Goal: Task Accomplishment & Management: Manage account settings

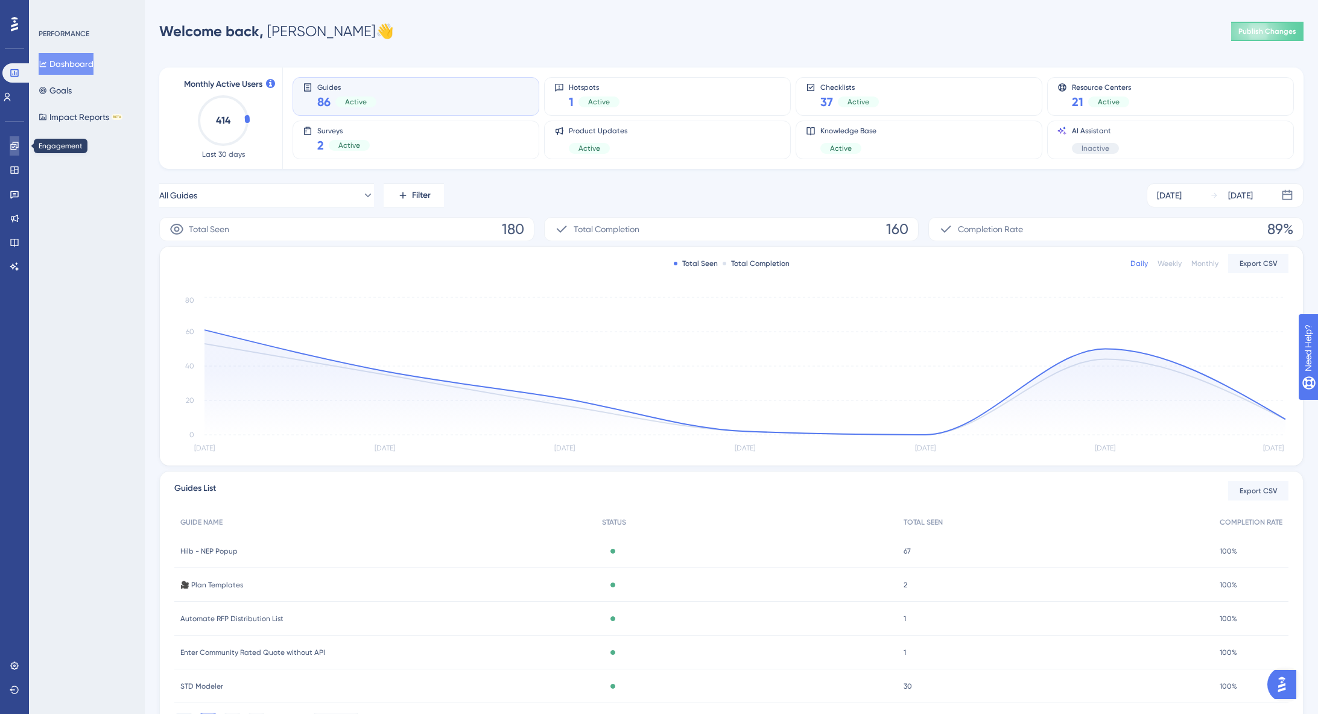
click at [17, 148] on icon at bounding box center [15, 146] width 10 height 10
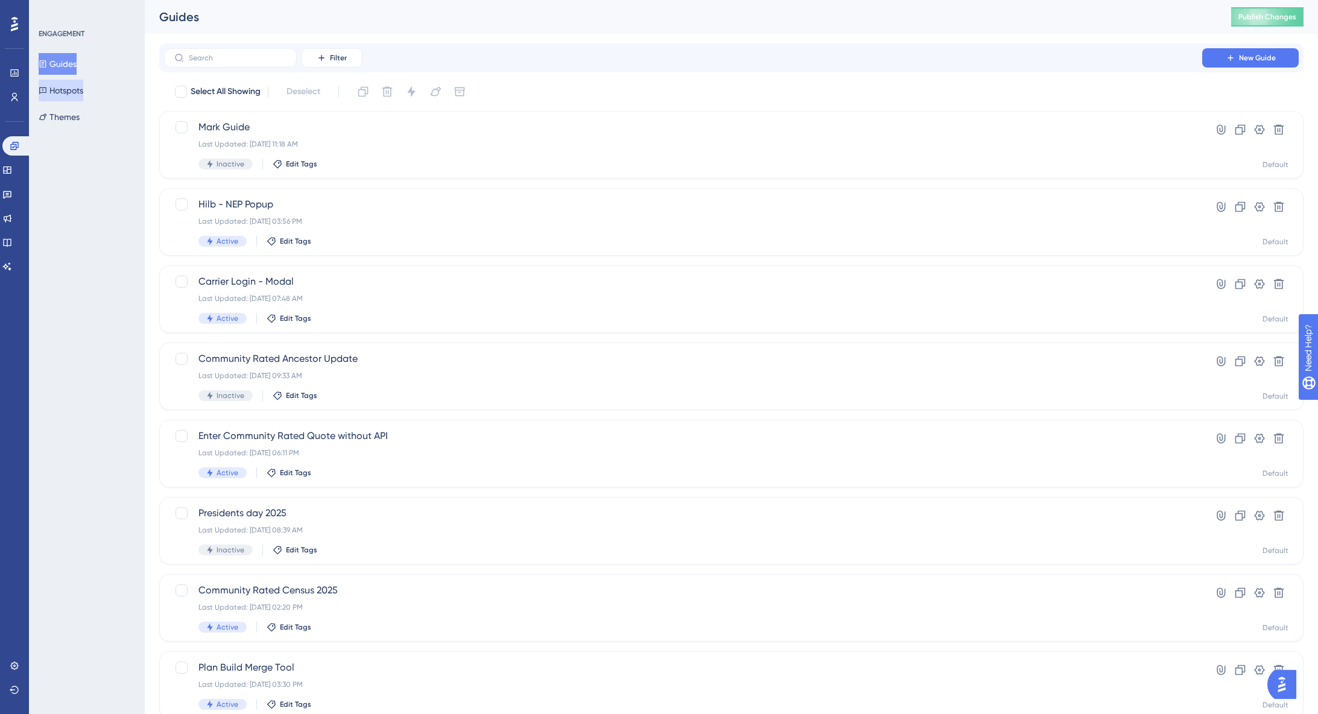
click at [80, 86] on button "Hotspots" at bounding box center [61, 91] width 45 height 22
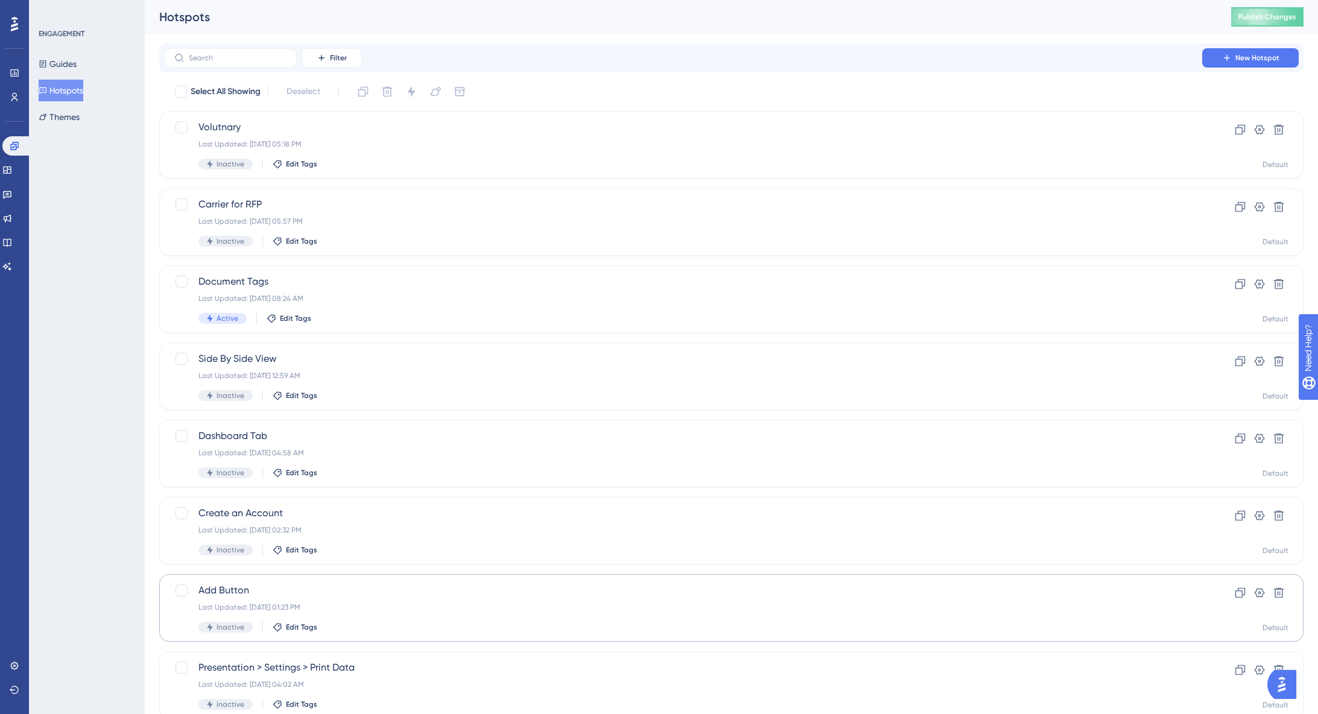
scroll to position [222, 0]
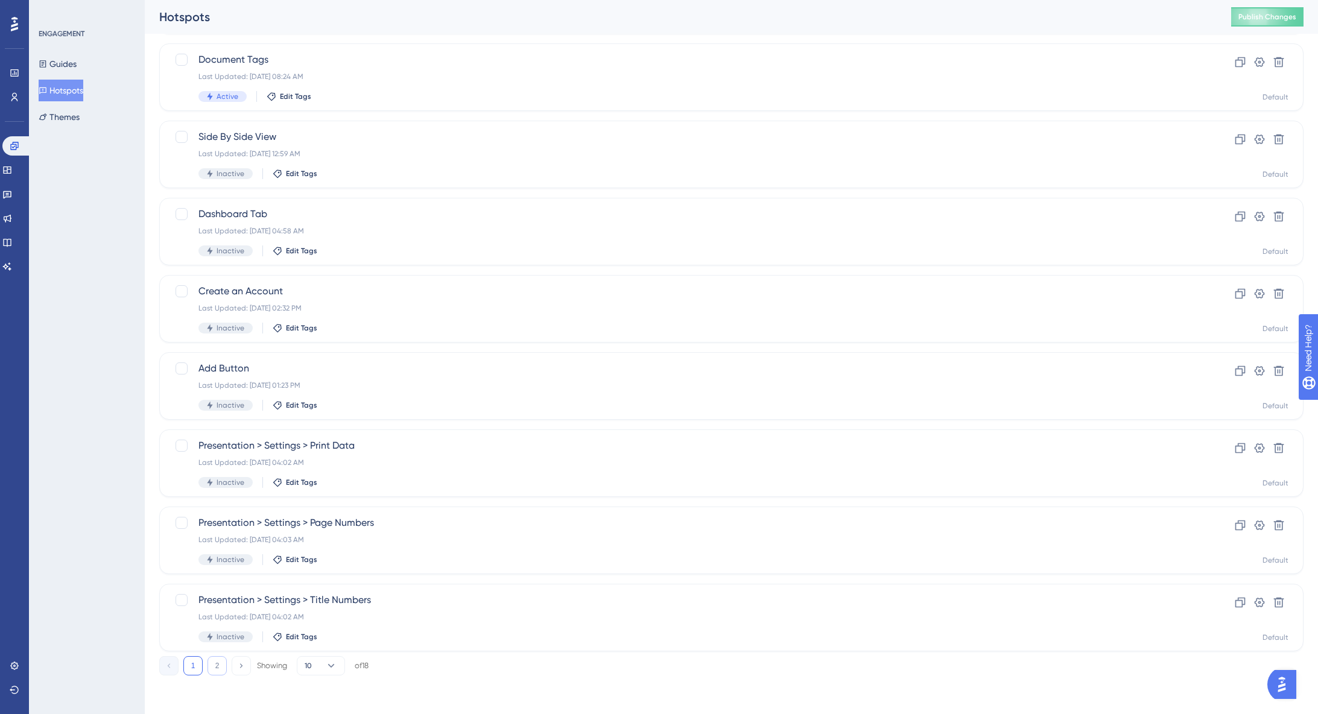
click at [220, 663] on button "2" at bounding box center [216, 665] width 19 height 19
click at [195, 665] on button "1" at bounding box center [192, 665] width 19 height 19
click at [301, 223] on div "Document Tags Last Updated: [DATE] 08:24 AM Active Edit Tags" at bounding box center [682, 231] width 969 height 49
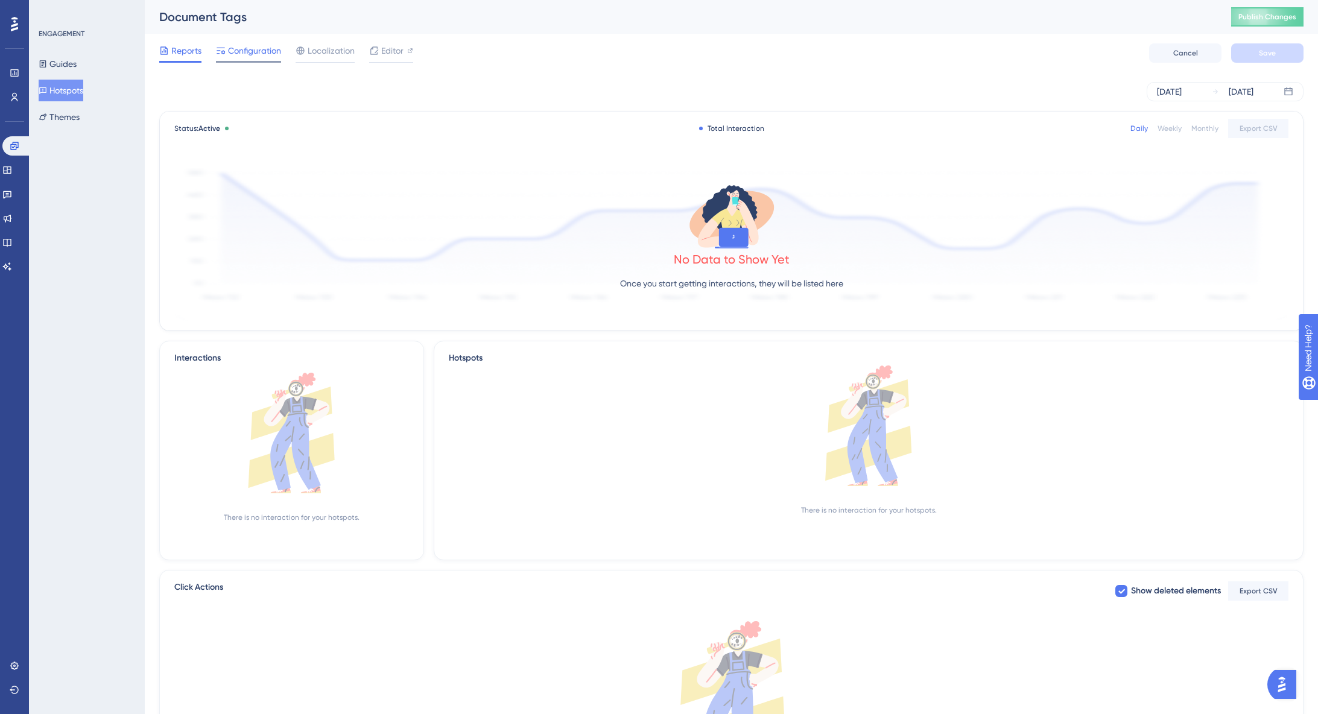
click at [248, 52] on span "Configuration" at bounding box center [254, 50] width 53 height 14
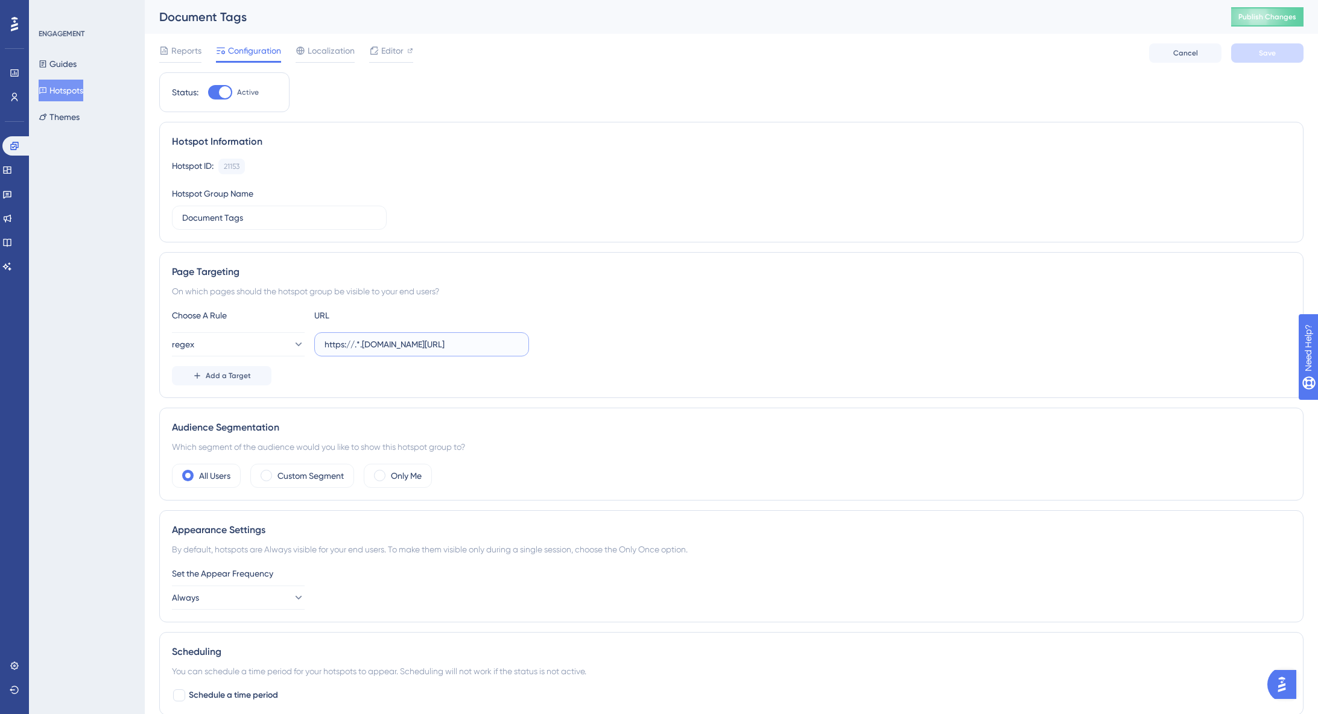
scroll to position [0, 30]
drag, startPoint x: 379, startPoint y: 349, endPoint x: 558, endPoint y: 355, distance: 178.7
click at [558, 355] on div "regex https://.*.[DOMAIN_NAME][URL]" at bounding box center [731, 344] width 1119 height 24
click at [12, 171] on icon at bounding box center [7, 170] width 10 height 10
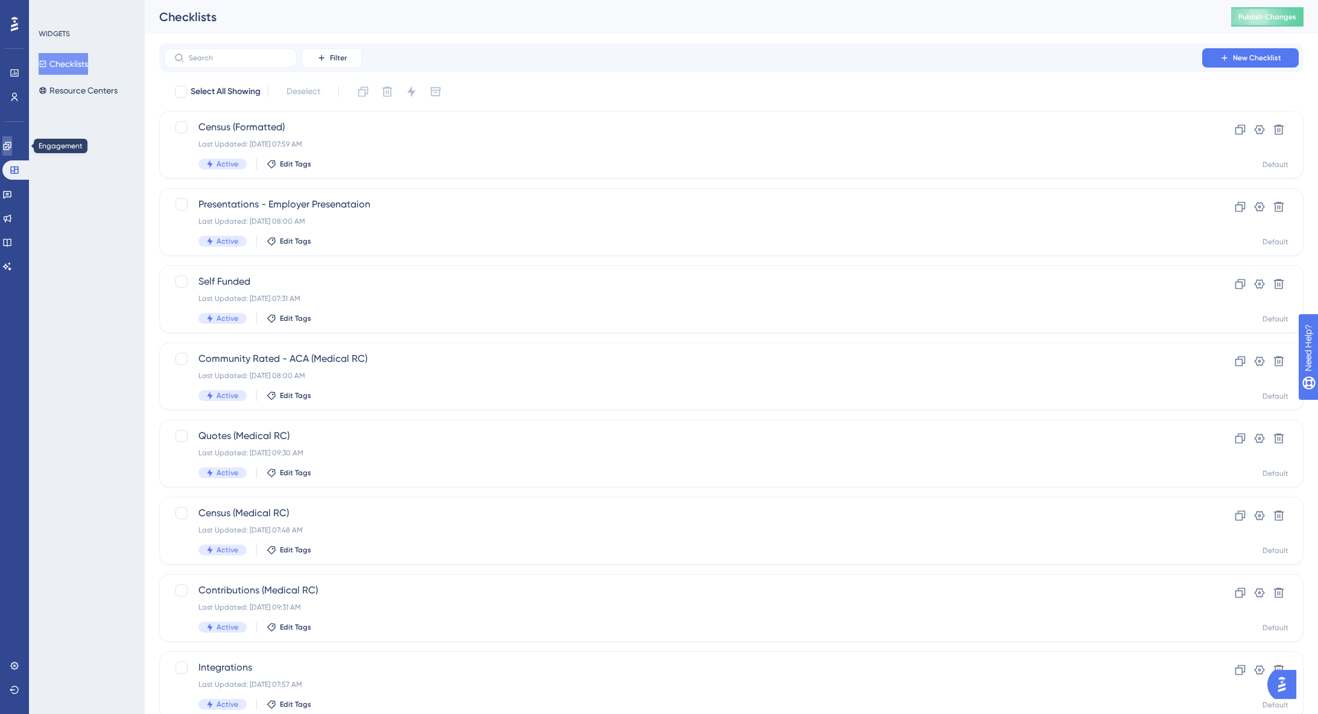
click at [11, 150] on icon at bounding box center [7, 146] width 10 height 10
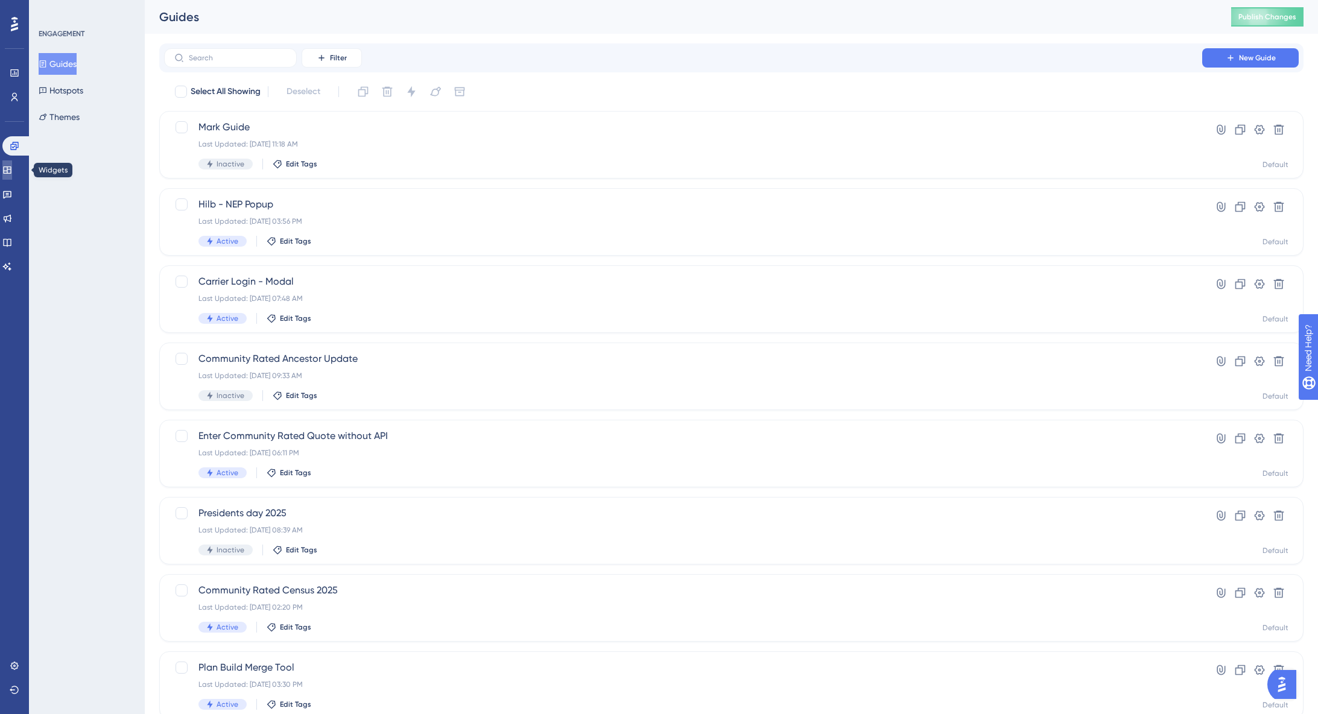
click at [12, 167] on icon at bounding box center [7, 170] width 10 height 10
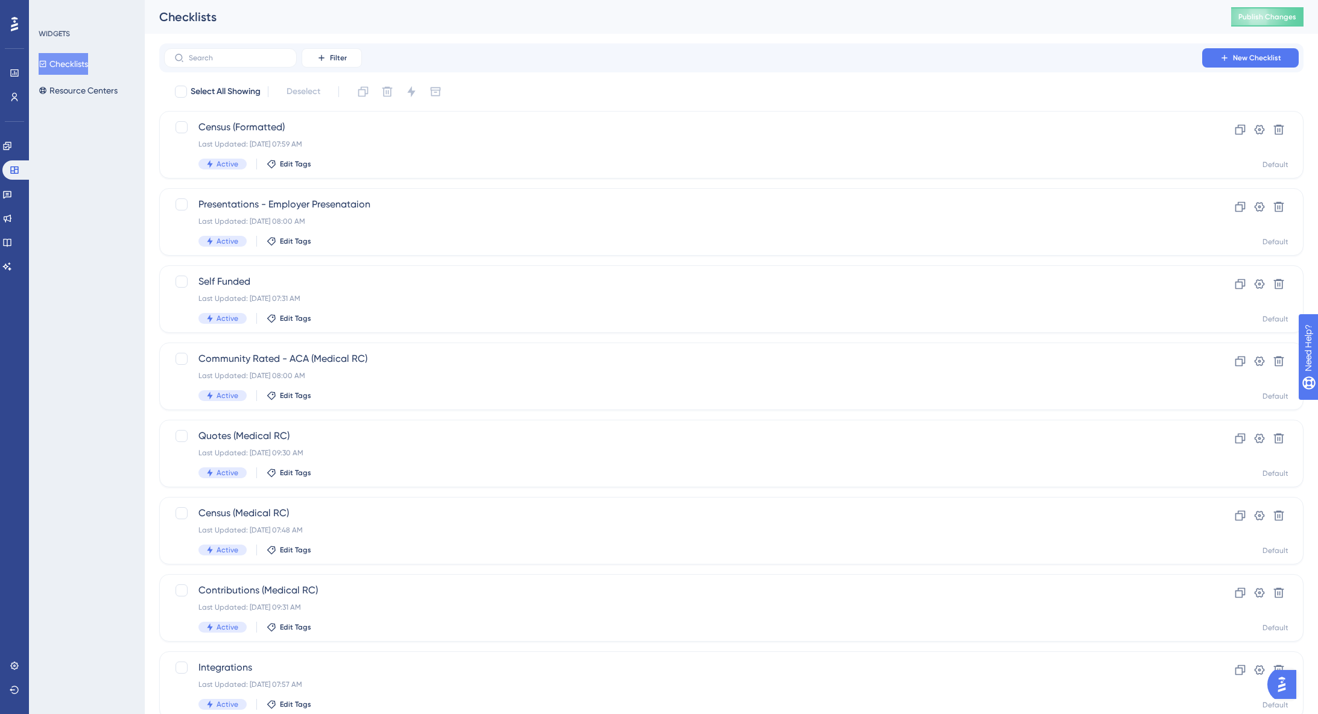
click at [77, 64] on button "Checklists" at bounding box center [63, 64] width 49 height 22
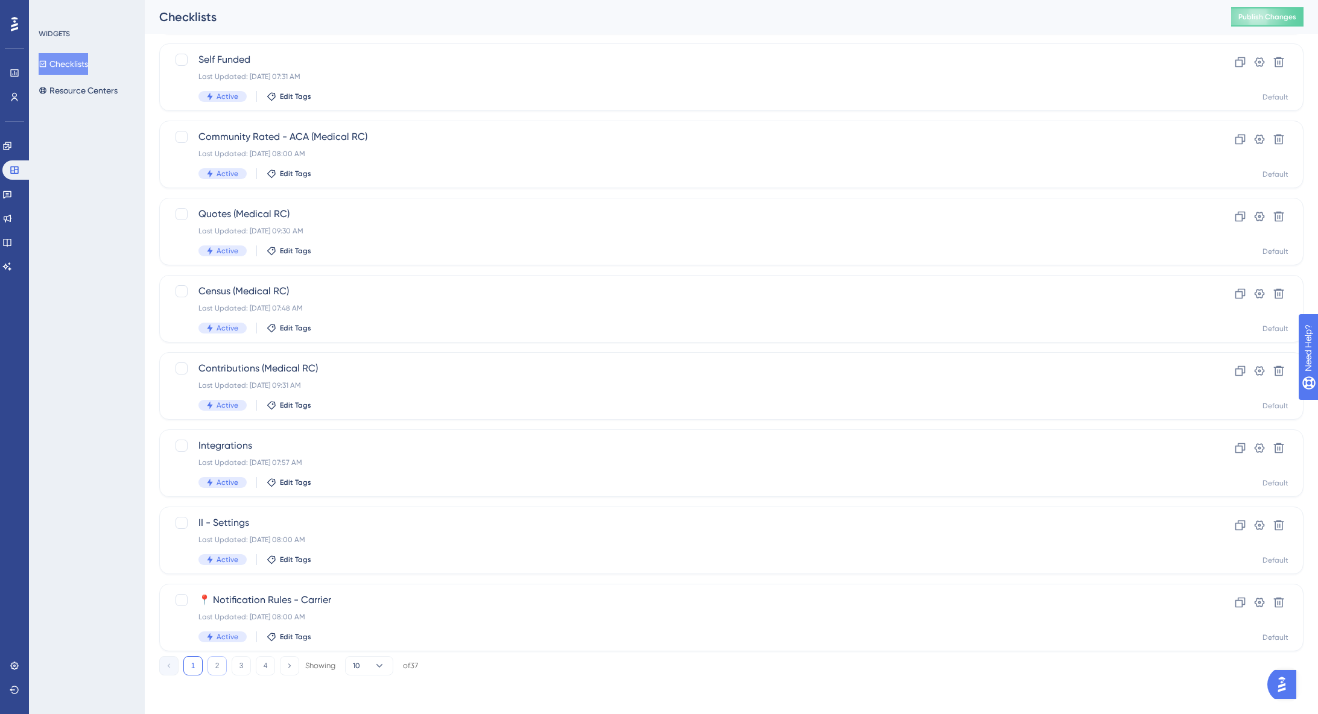
click at [217, 660] on button "2" at bounding box center [216, 665] width 19 height 19
click at [238, 663] on button "3" at bounding box center [241, 665] width 19 height 19
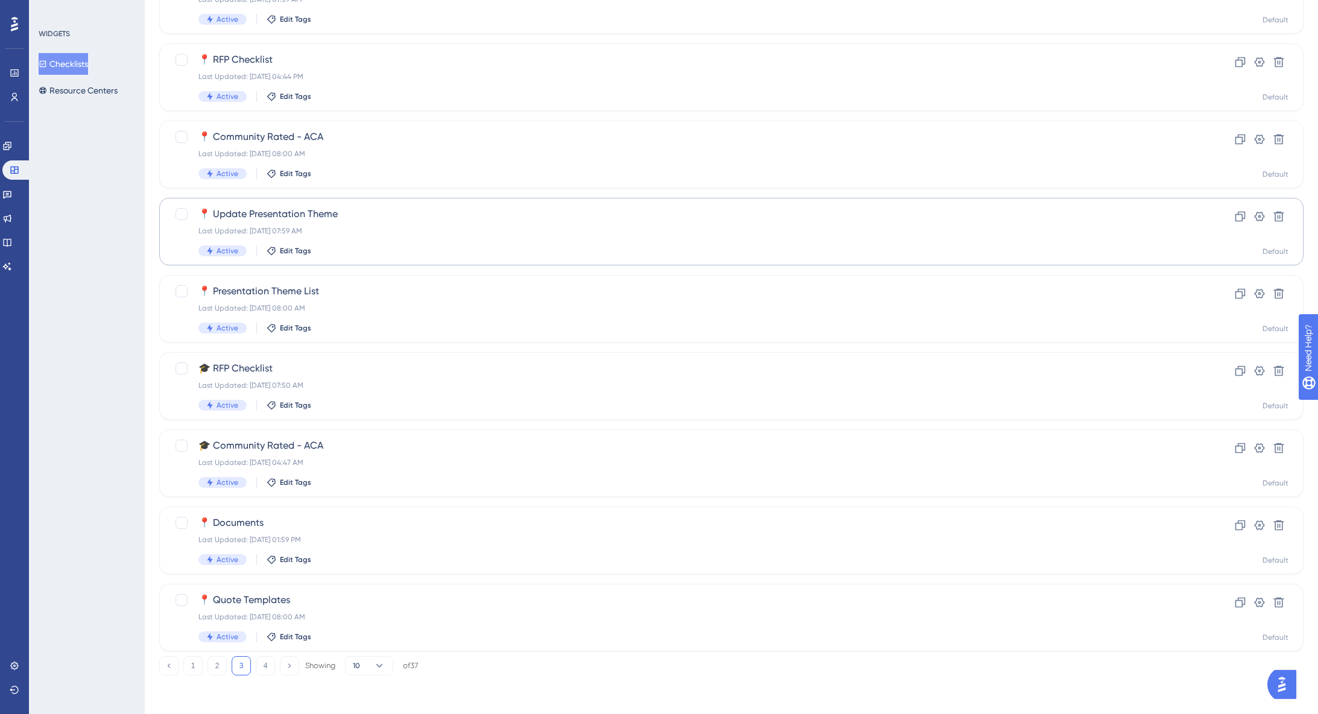
scroll to position [0, 0]
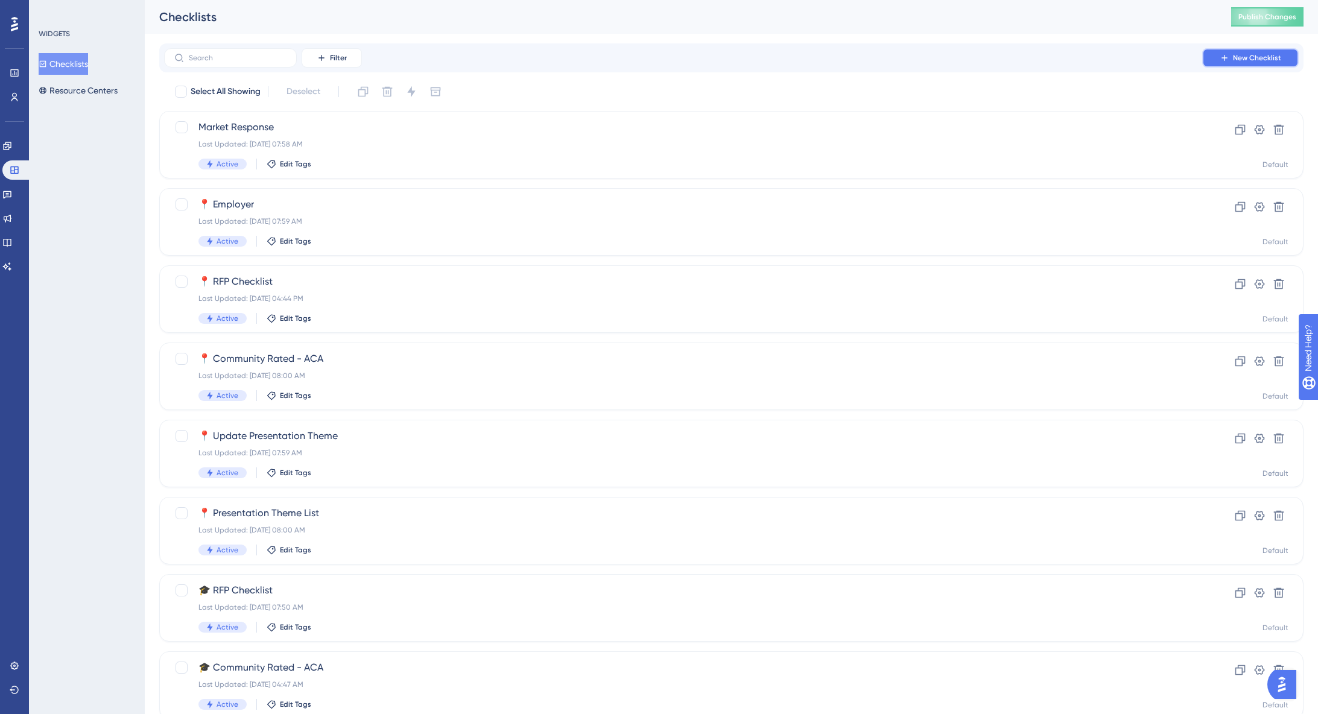
click at [1260, 63] on button "New Checklist" at bounding box center [1250, 57] width 97 height 19
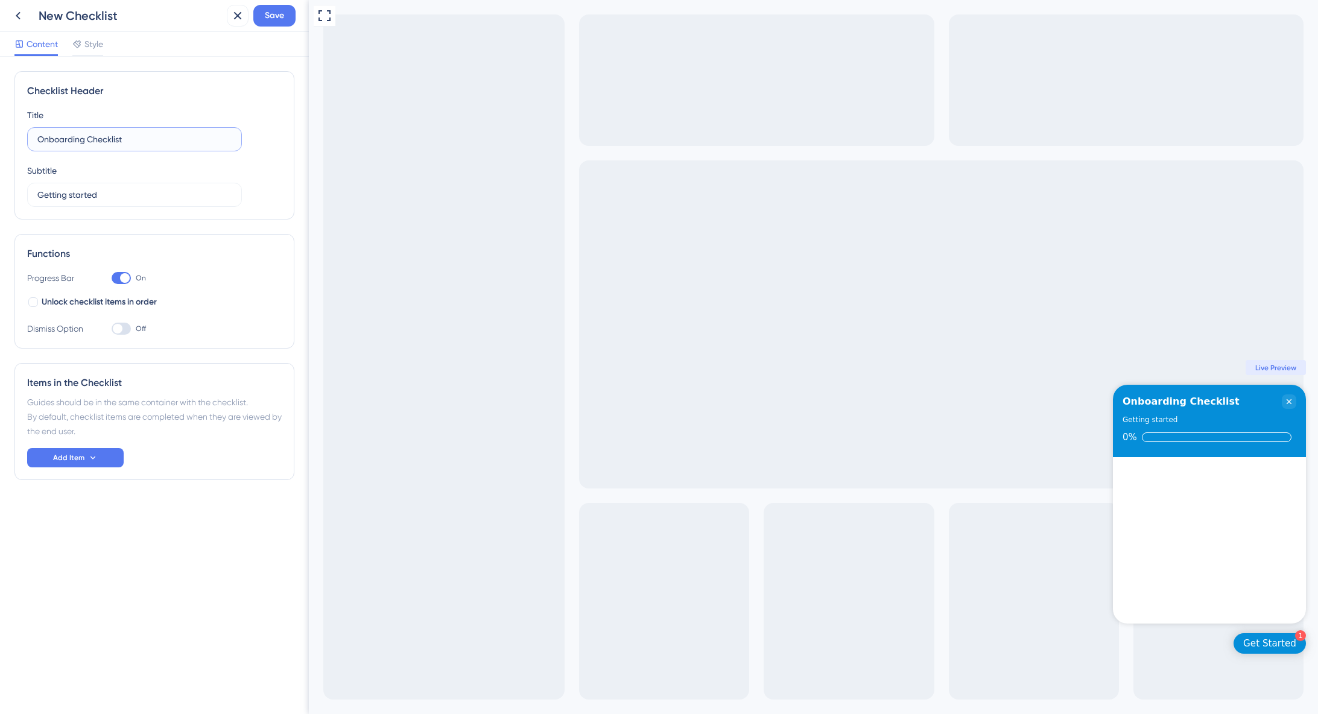
drag, startPoint x: 46, startPoint y: 135, endPoint x: 10, endPoint y: 133, distance: 36.3
click at [10, 133] on div "Checklist Header Title Onboarding Checklist Subtitle Getting started Functions …" at bounding box center [154, 385] width 309 height 657
type input "Document Checklist"
click at [90, 460] on icon at bounding box center [93, 458] width 10 height 10
click at [75, 495] on div "Guide Guide" at bounding box center [76, 492] width 62 height 24
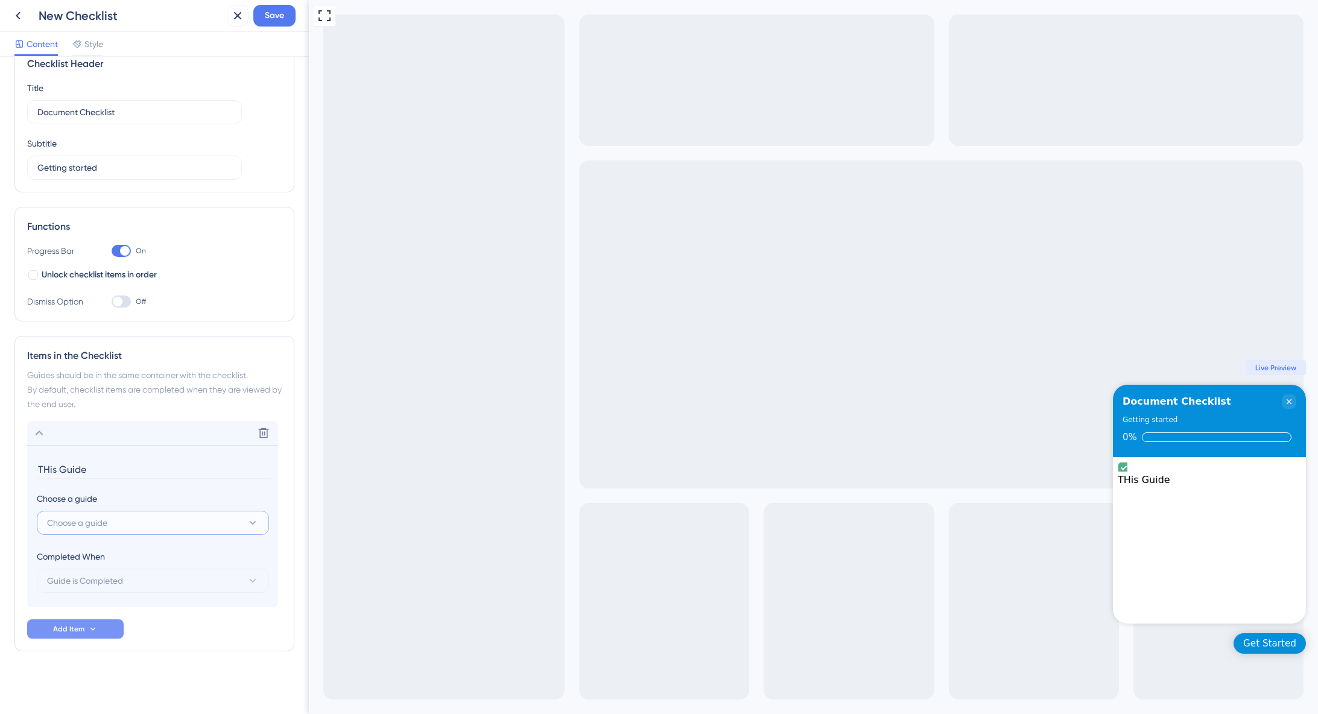
click at [184, 515] on button "Choose a guide" at bounding box center [153, 523] width 232 height 24
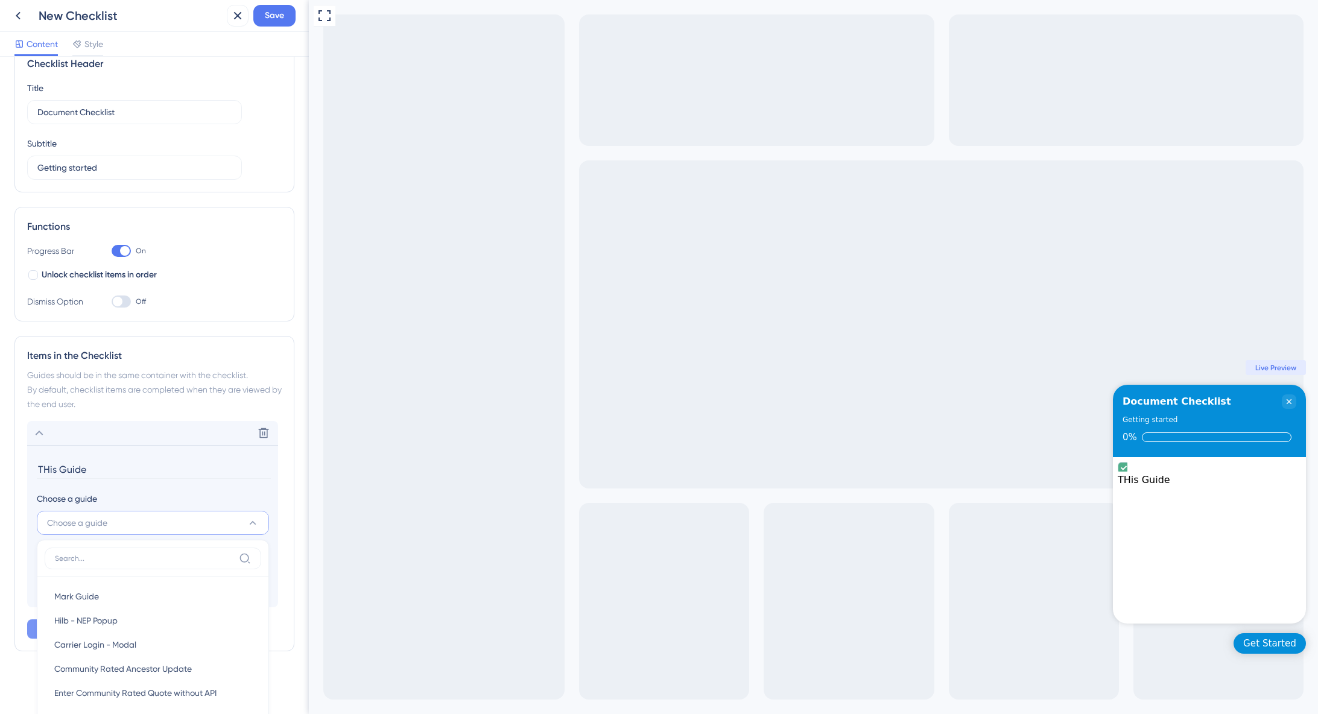
scroll to position [252, 0]
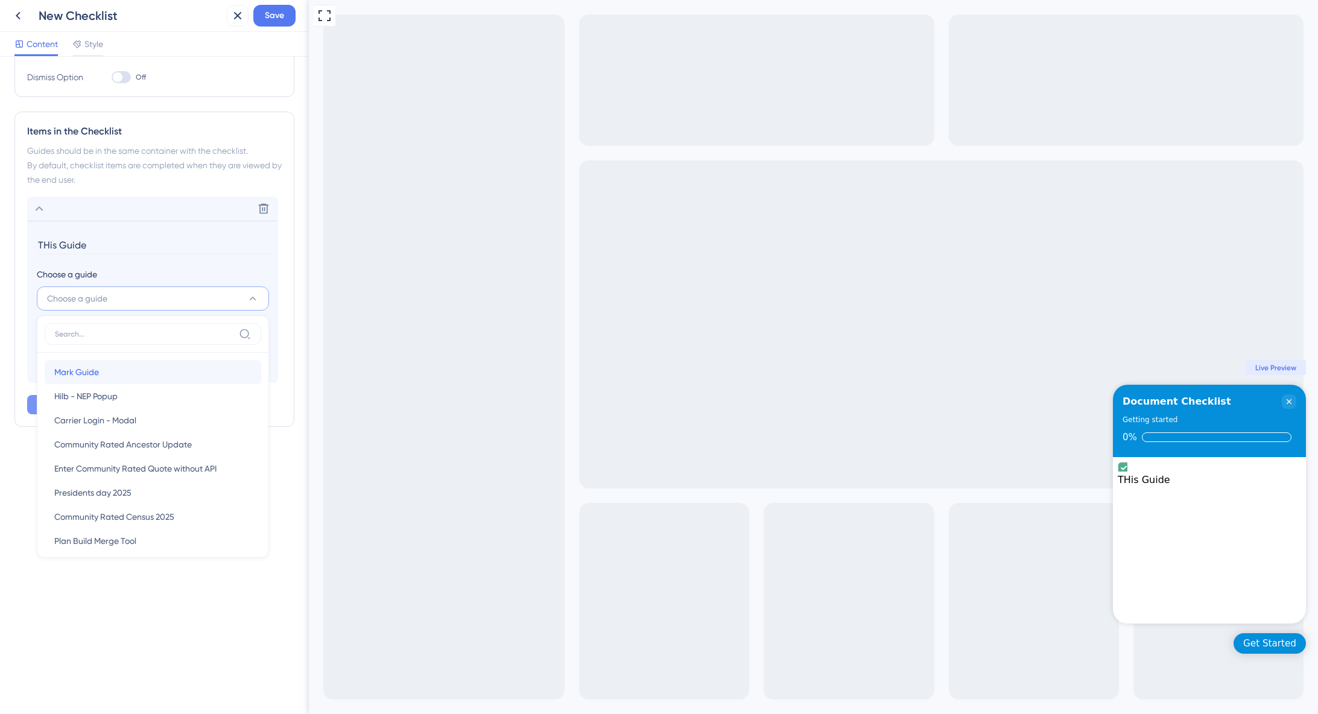
click at [110, 372] on div "Mark Guide Mark Guide" at bounding box center [152, 372] width 197 height 24
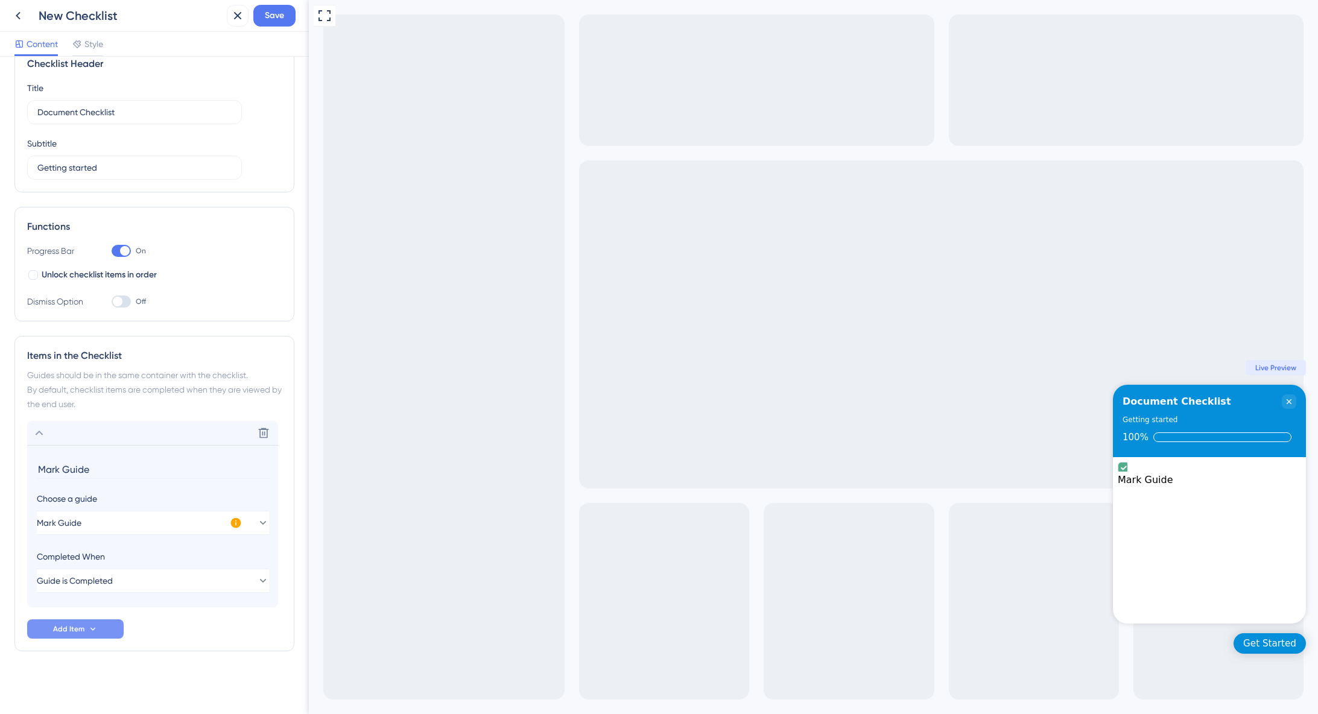
scroll to position [27, 0]
click at [256, 524] on icon at bounding box center [262, 523] width 12 height 12
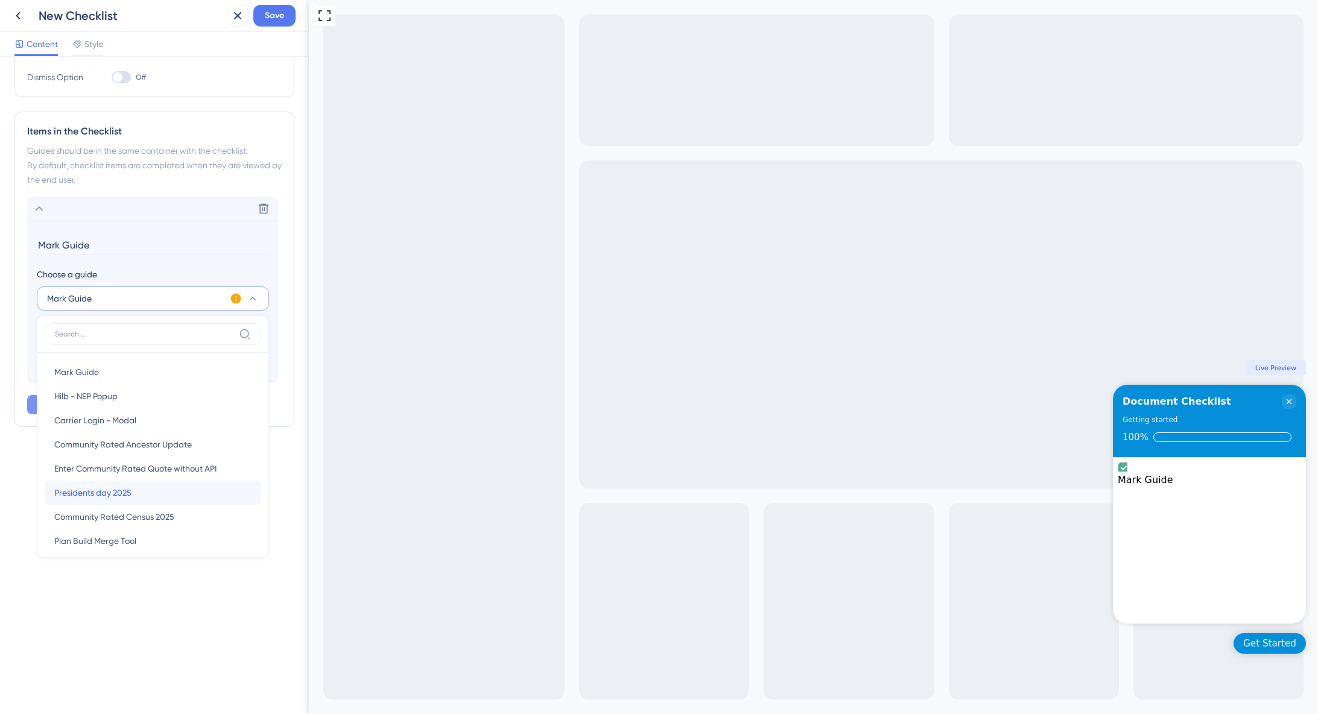
click at [109, 492] on span "Presidents day 2025" at bounding box center [92, 493] width 77 height 14
type input "Presidents day 2025"
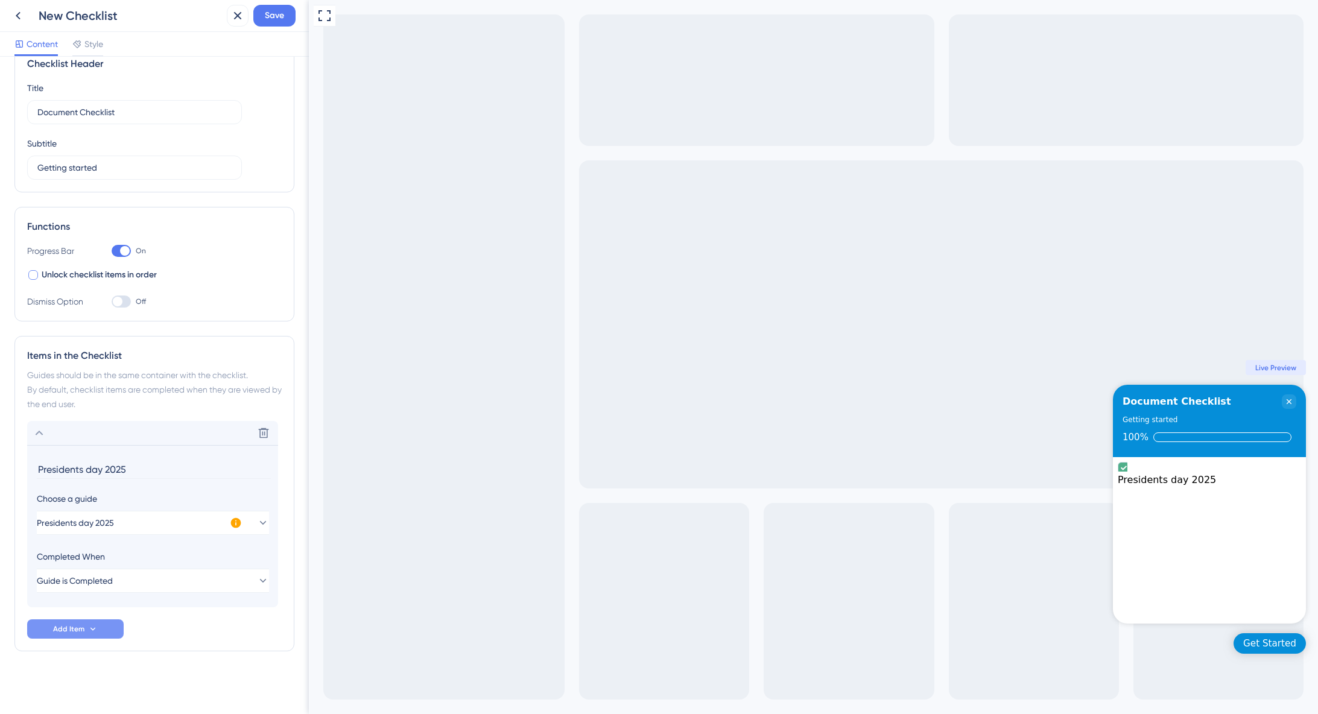
scroll to position [0, 0]
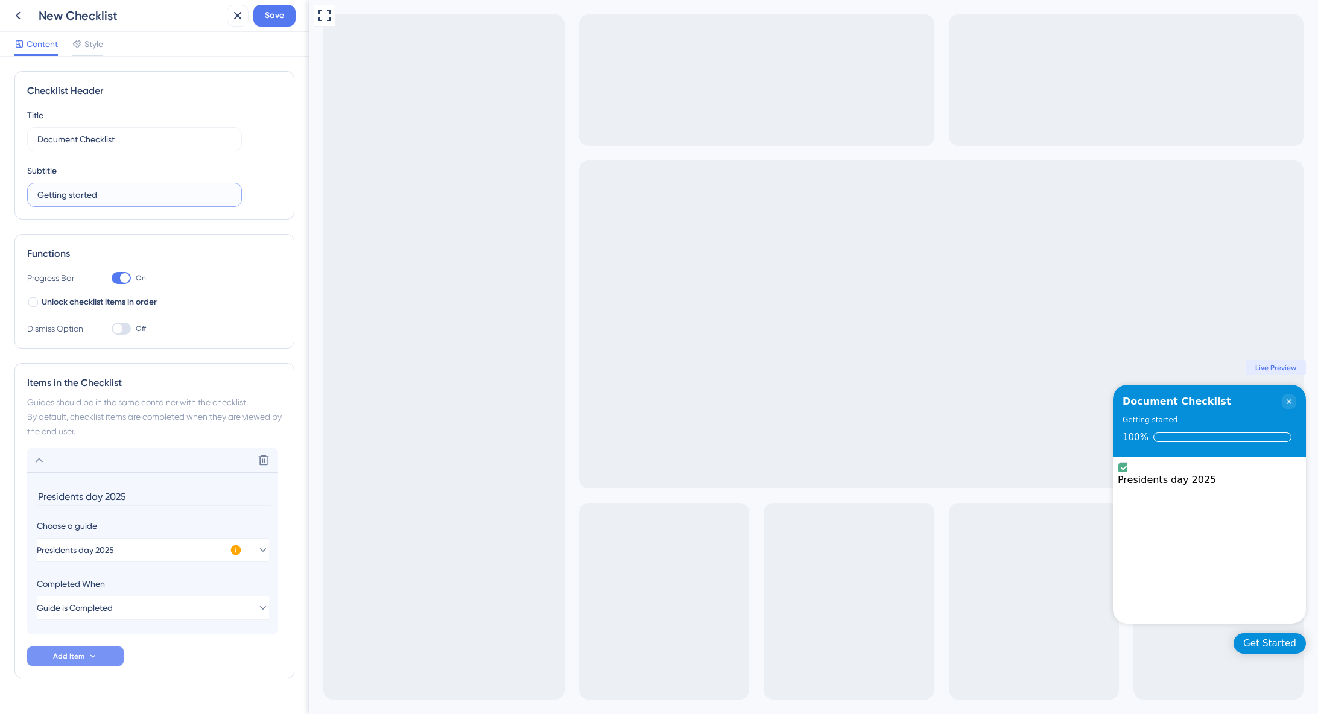
drag, startPoint x: 118, startPoint y: 195, endPoint x: 13, endPoint y: 177, distance: 106.6
click at [13, 177] on div "Checklist Header Title Document Checklist Subtitle Getting started Functions Pr…" at bounding box center [154, 385] width 309 height 657
click at [20, 15] on icon at bounding box center [18, 15] width 14 height 14
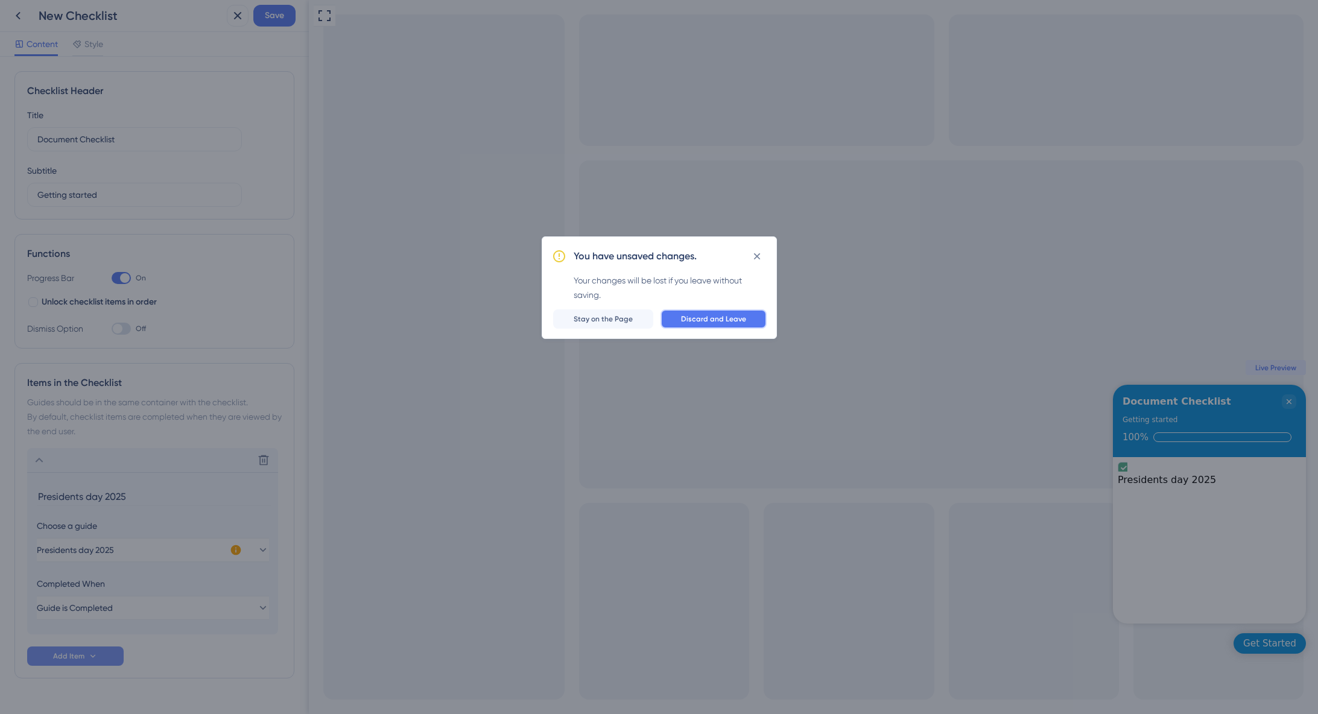
click at [729, 317] on span "Discard and Leave" at bounding box center [713, 319] width 65 height 10
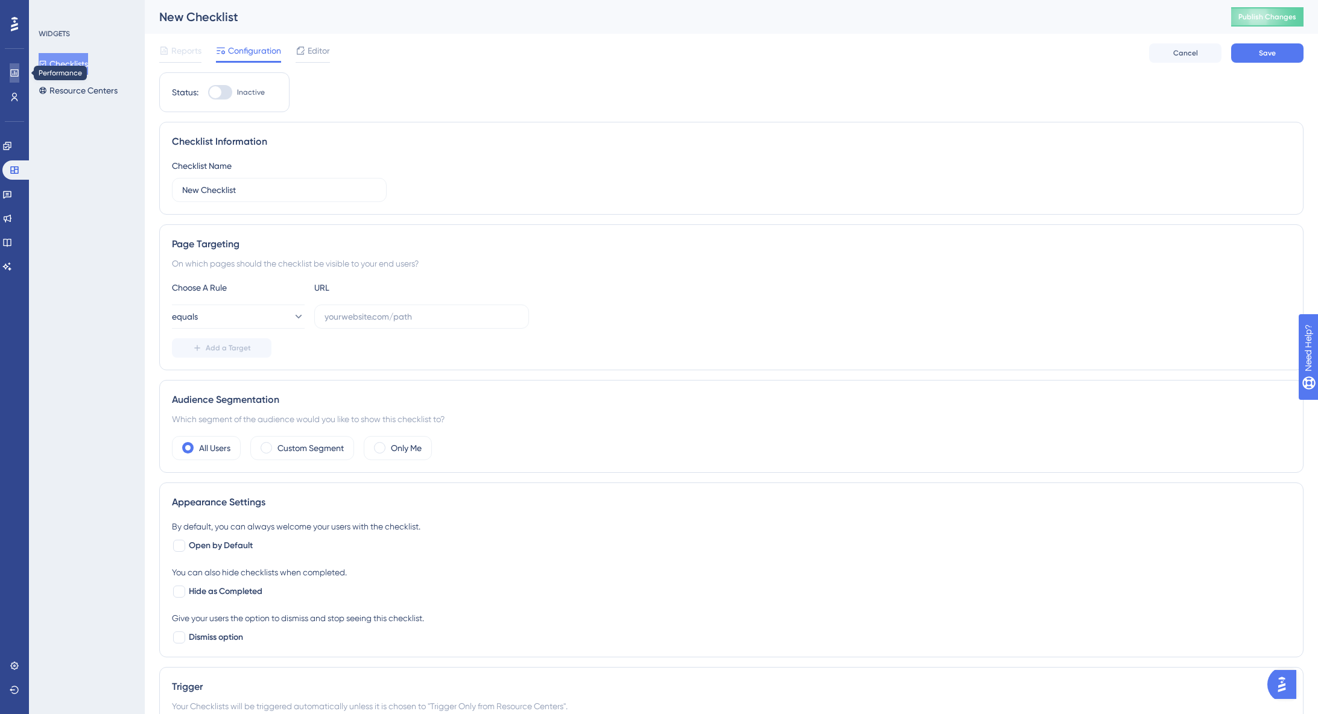
click at [14, 74] on icon at bounding box center [14, 72] width 8 height 7
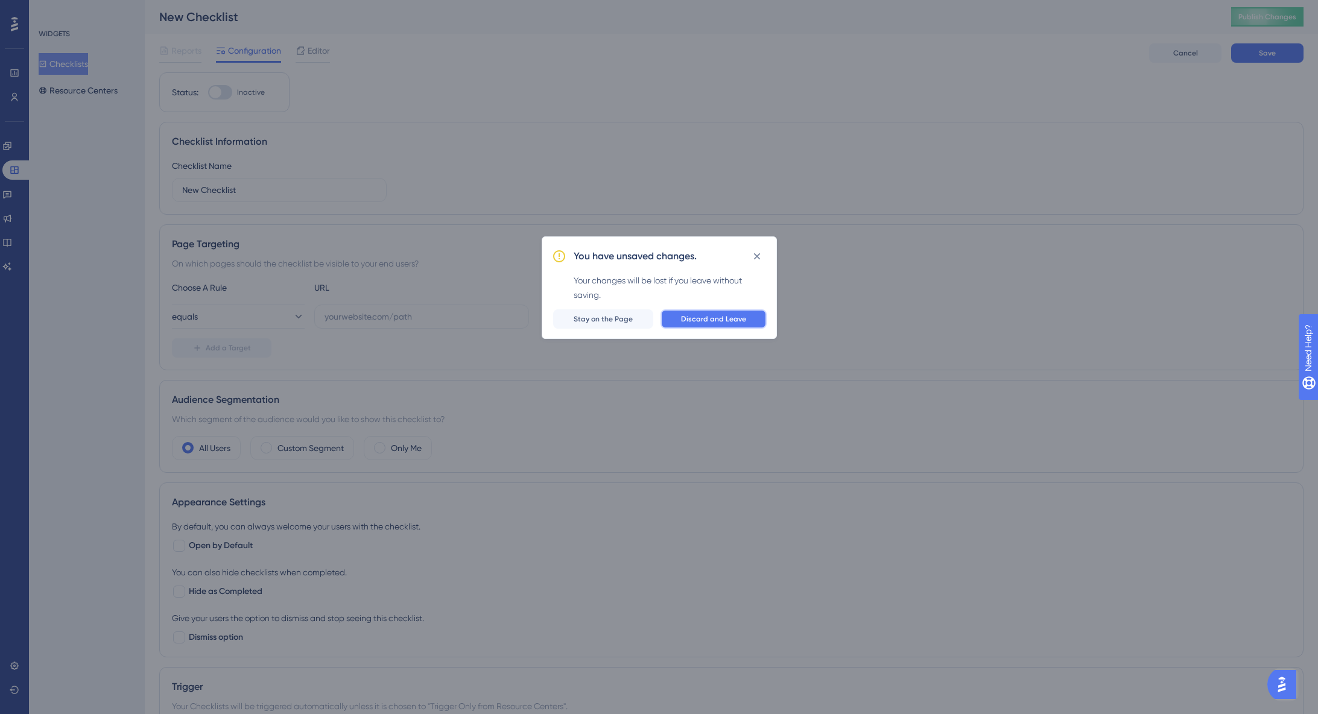
click at [711, 319] on span "Discard and Leave" at bounding box center [713, 319] width 65 height 10
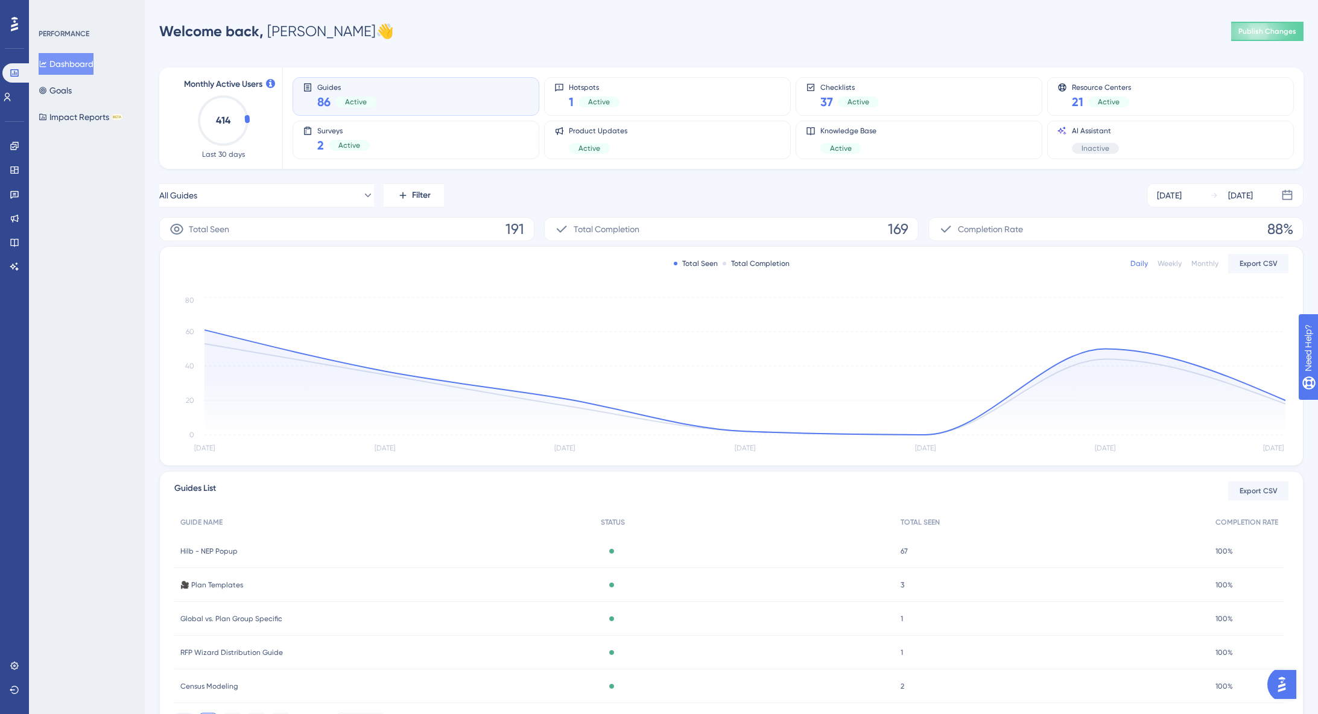
click at [389, 97] on div "Guides 86 Active" at bounding box center [416, 97] width 226 height 28
click at [419, 192] on span "Filter" at bounding box center [421, 195] width 19 height 14
click at [522, 186] on div "All Guides Filter Tags Tags Segments Segments Containers Containers Status Stat…" at bounding box center [731, 195] width 1144 height 24
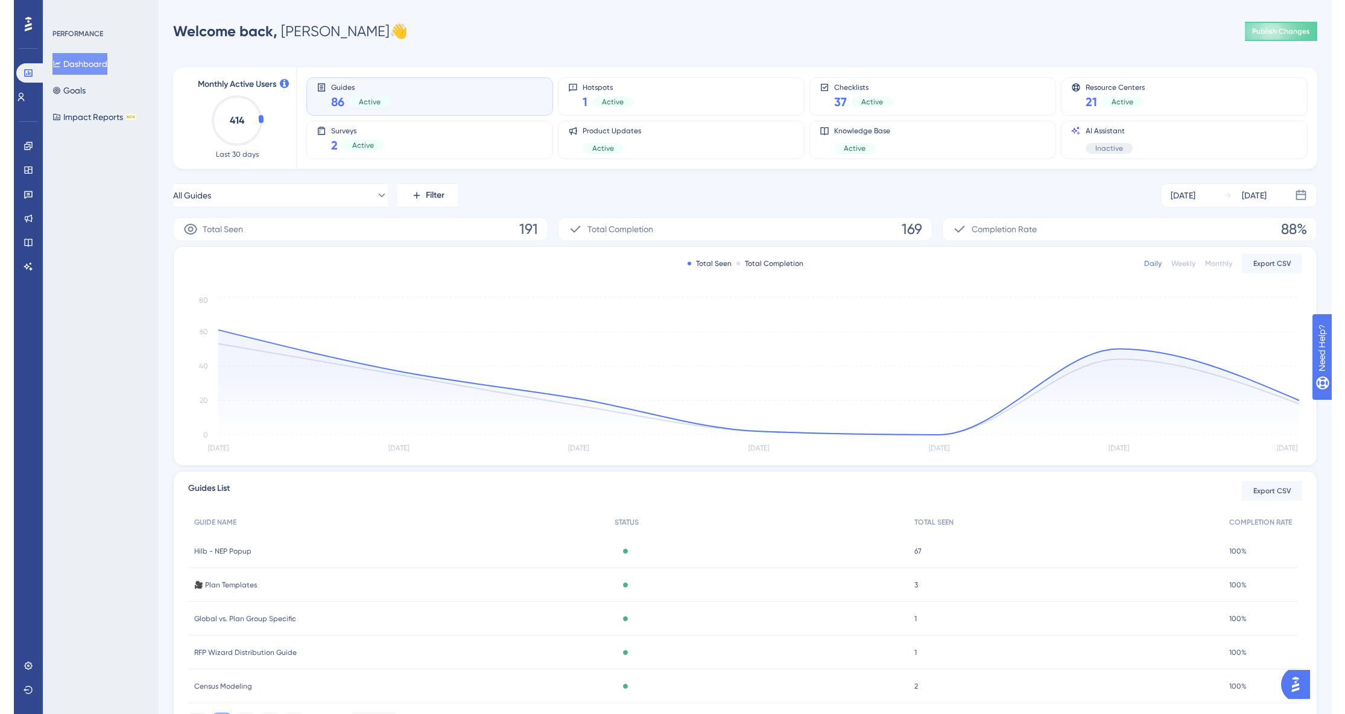
scroll to position [179, 0]
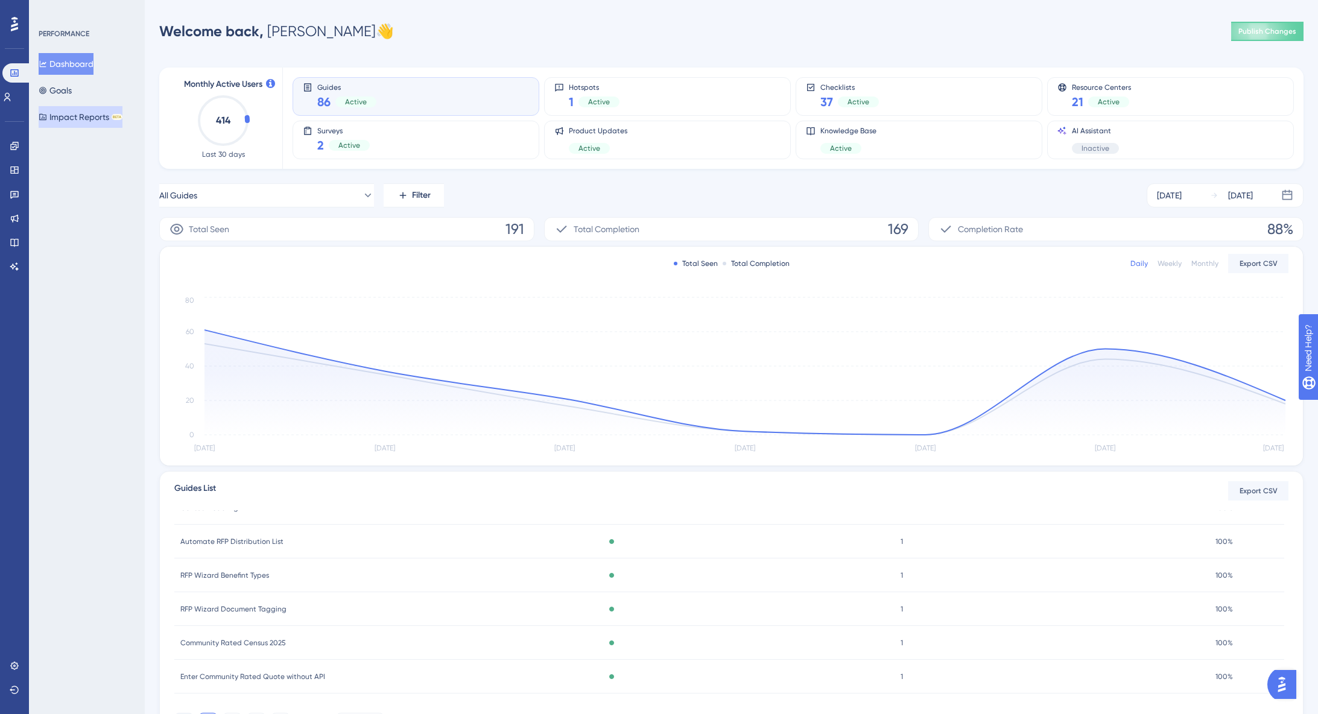
click at [83, 114] on button "Impact Reports BETA" at bounding box center [81, 117] width 84 height 22
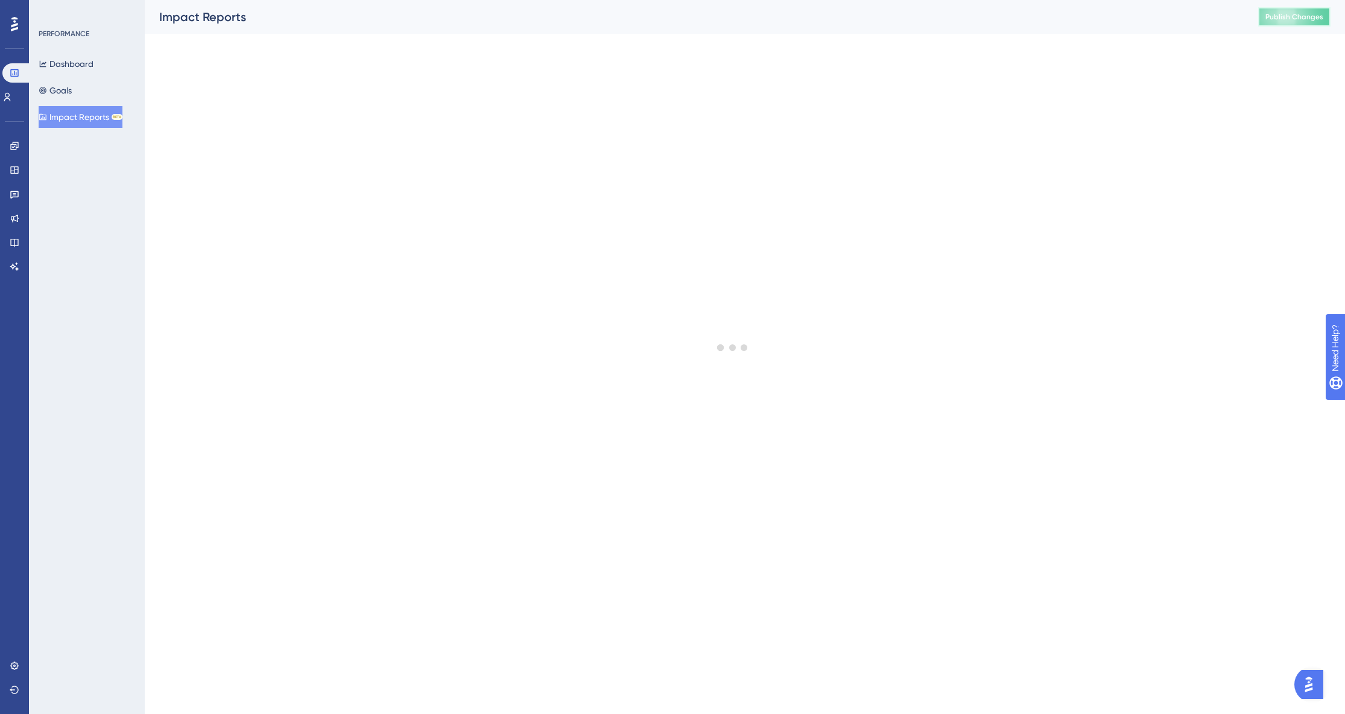
click at [1287, 17] on span "Publish Changes" at bounding box center [1294, 17] width 58 height 10
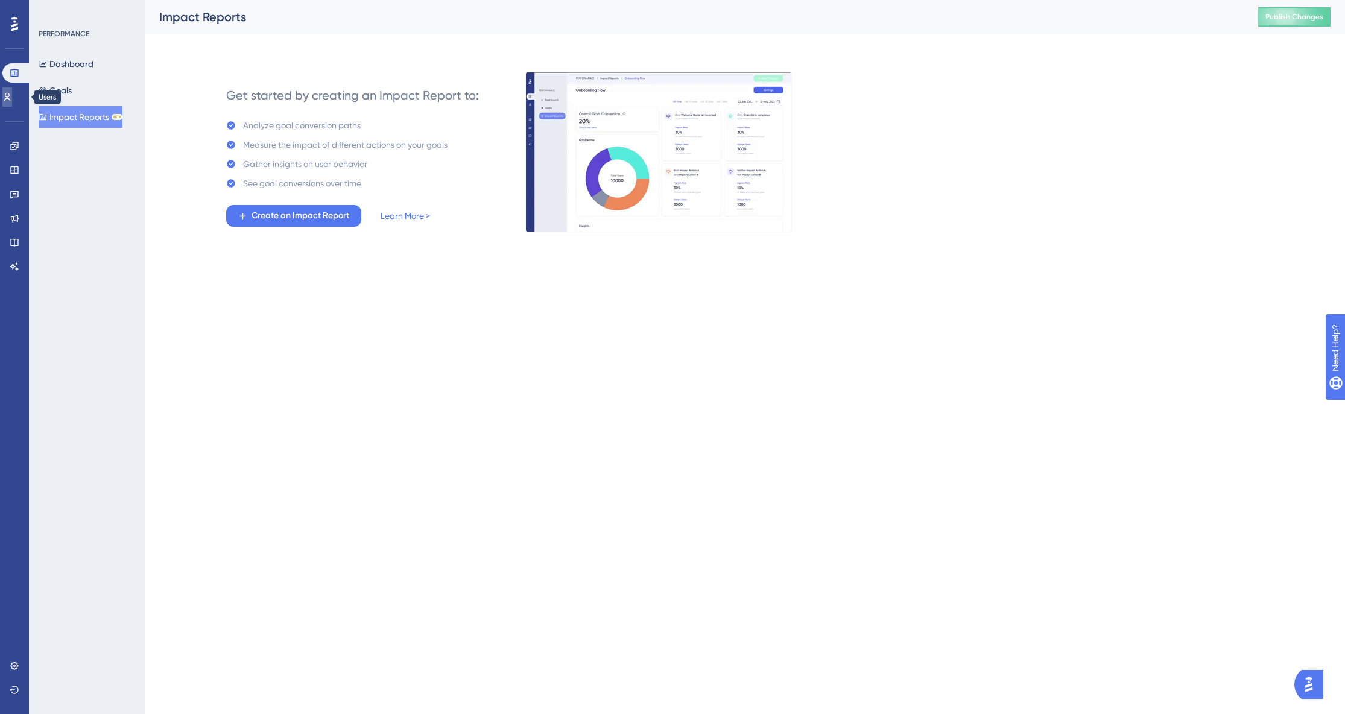
click at [12, 97] on icon at bounding box center [7, 97] width 10 height 10
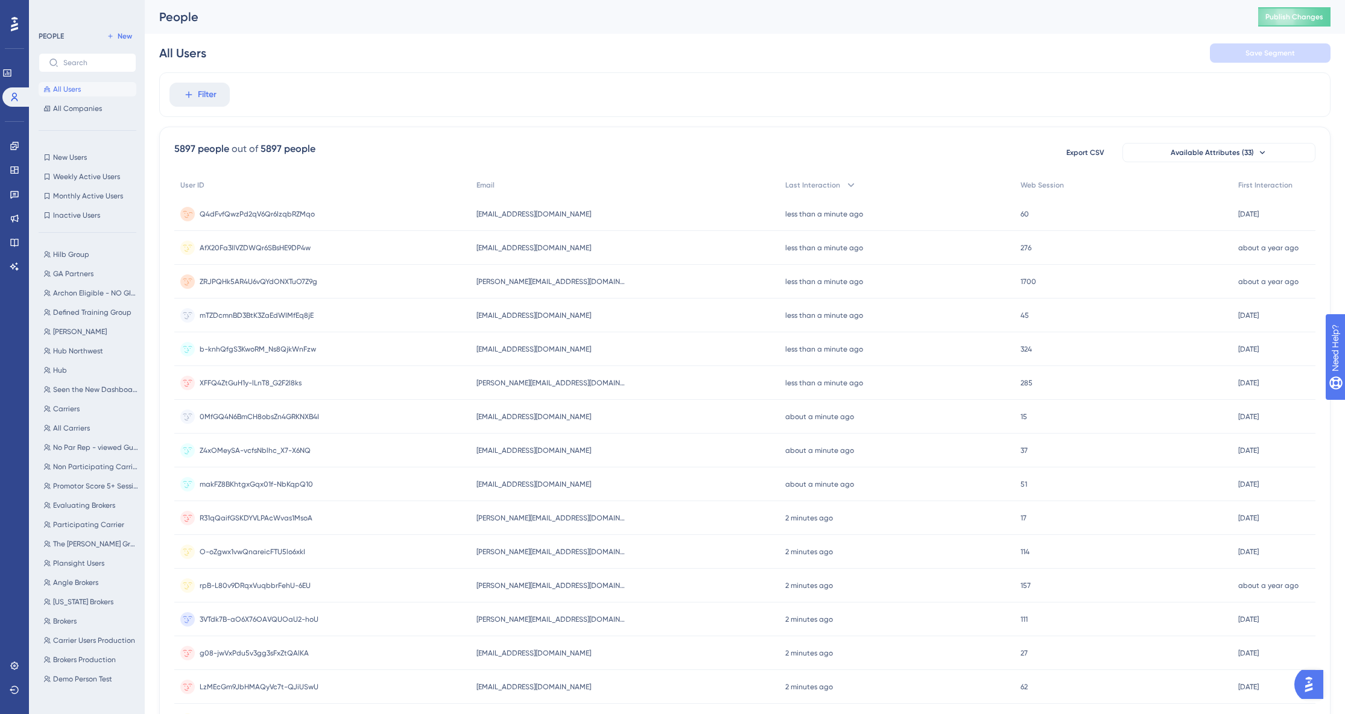
click at [537, 213] on span "[EMAIL_ADDRESS][DOMAIN_NAME]" at bounding box center [533, 214] width 115 height 10
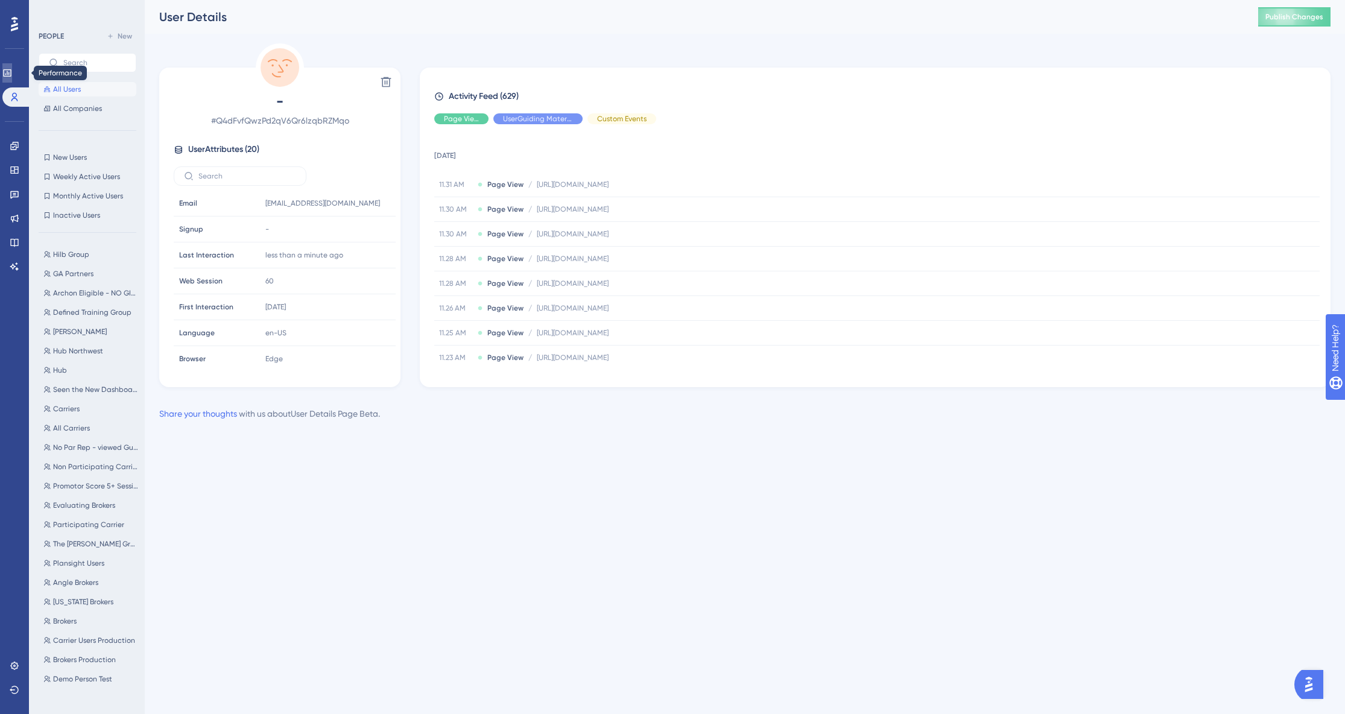
click at [11, 72] on icon at bounding box center [7, 72] width 8 height 7
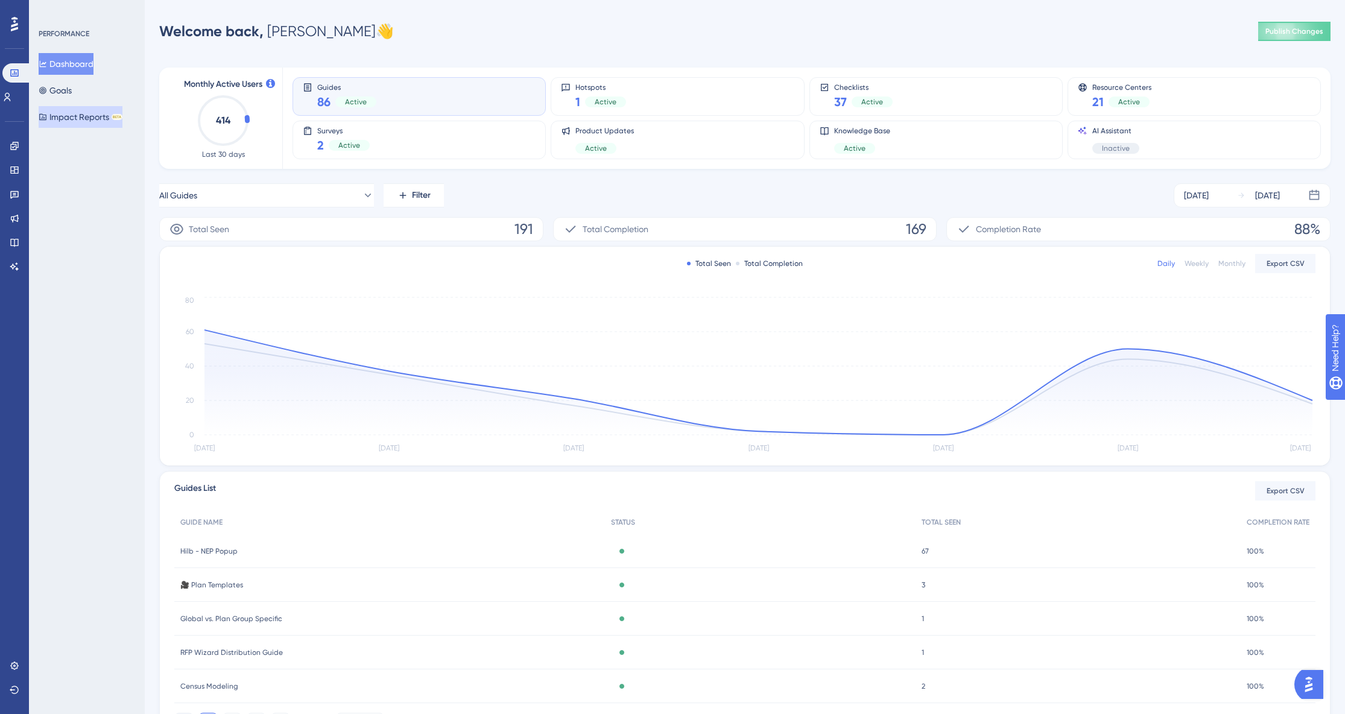
click at [81, 110] on button "Impact Reports BETA" at bounding box center [81, 117] width 84 height 22
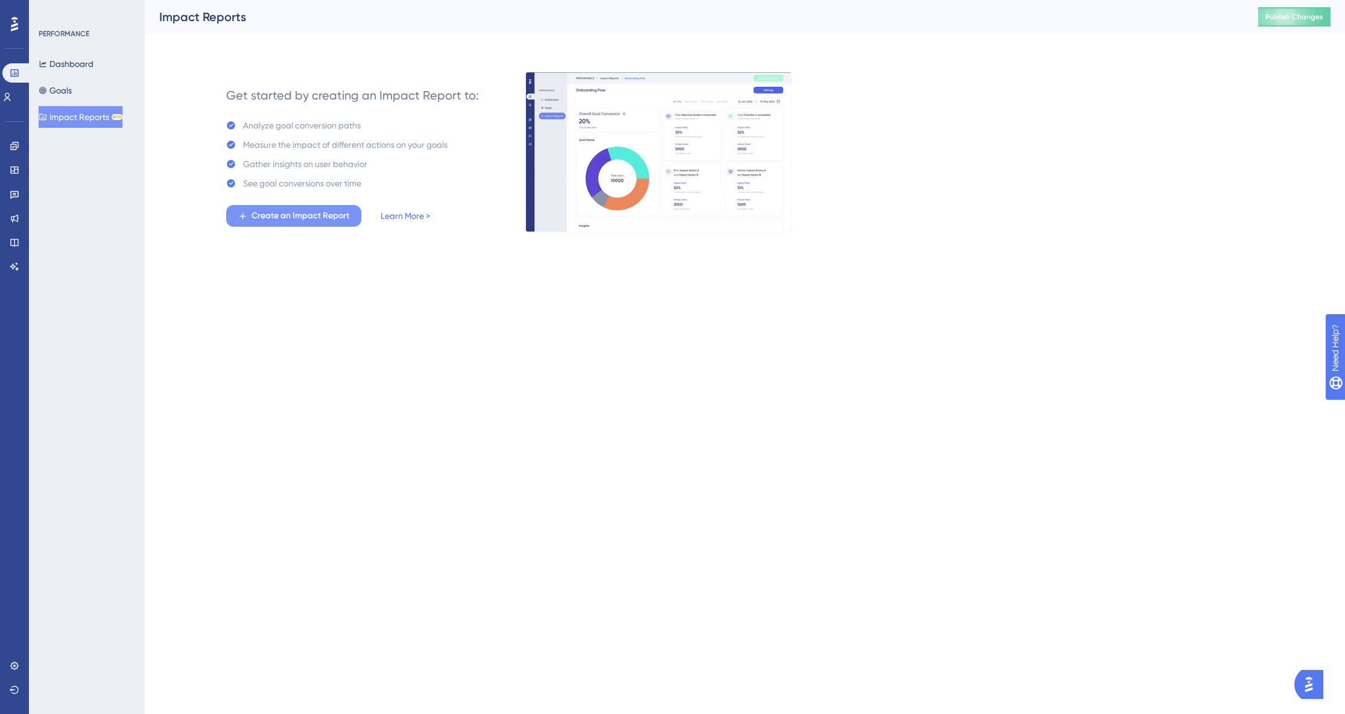
click at [296, 221] on span "Create an Impact Report" at bounding box center [301, 216] width 98 height 14
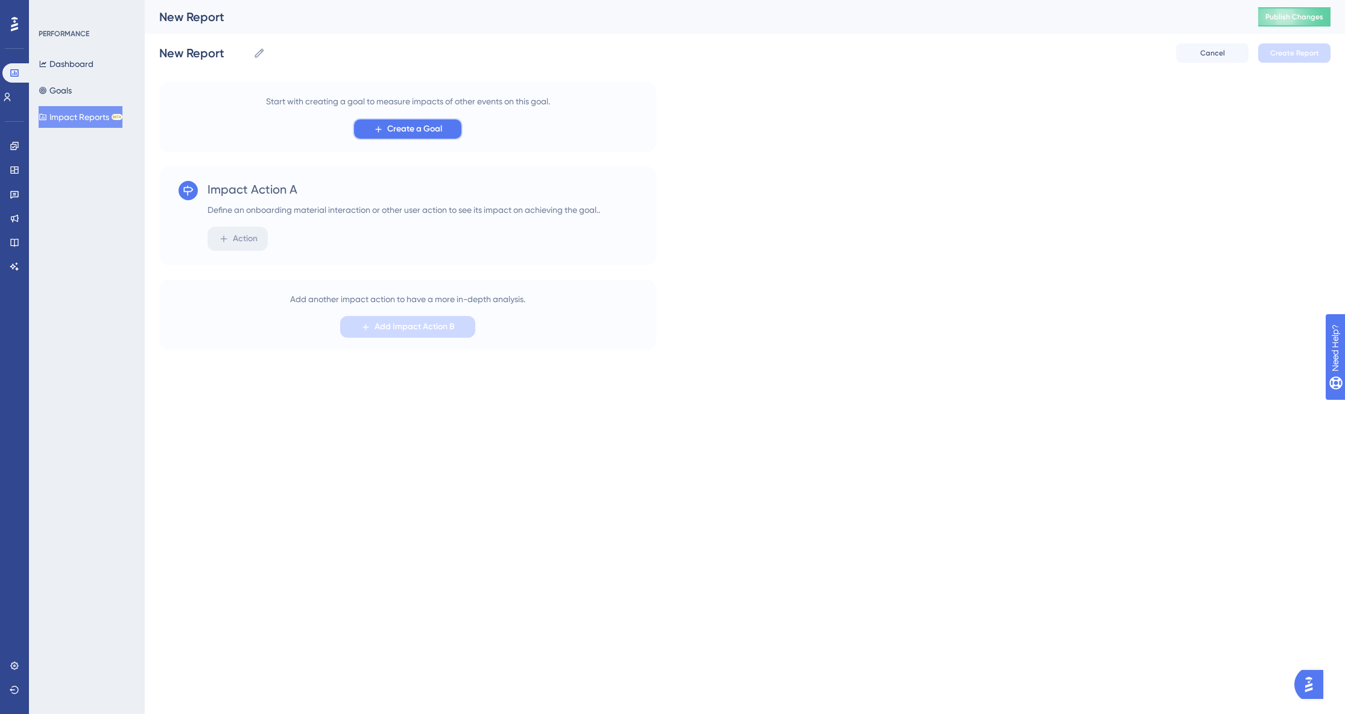
click at [405, 133] on span "Create a Goal" at bounding box center [414, 129] width 55 height 14
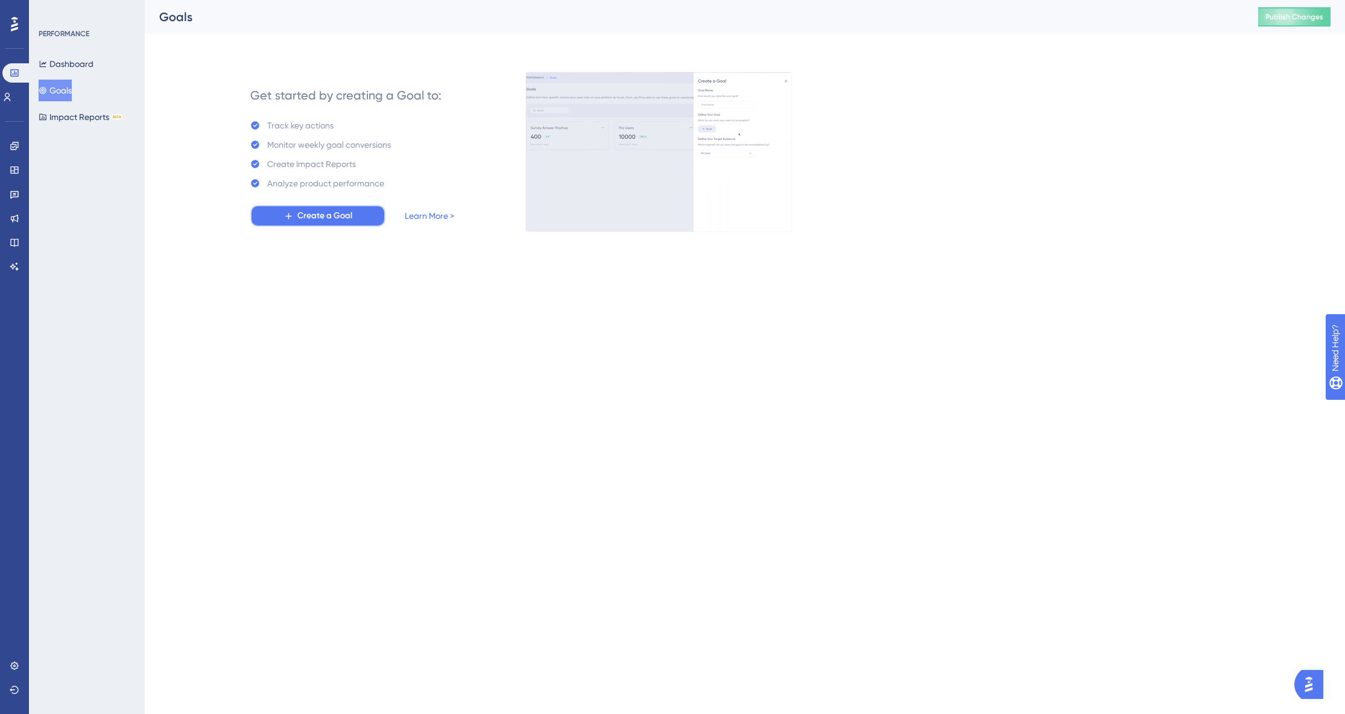
click at [322, 211] on span "Create a Goal" at bounding box center [324, 216] width 55 height 14
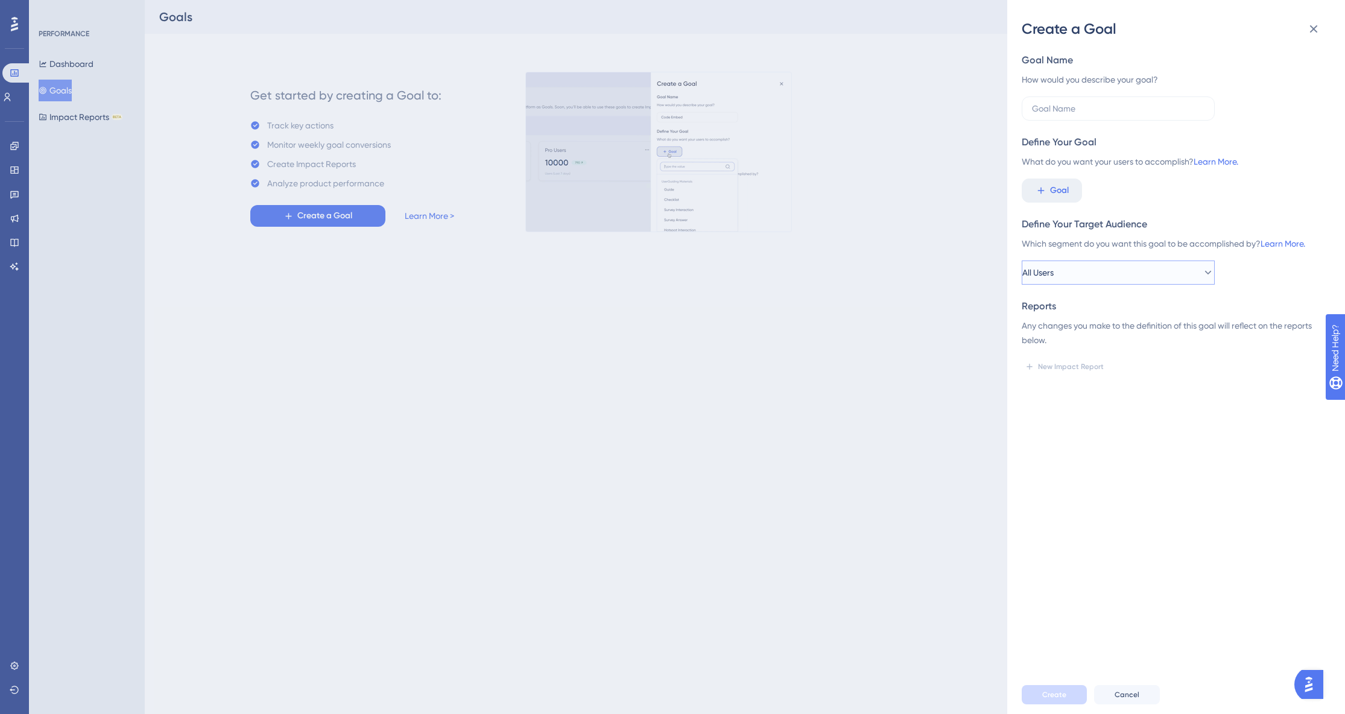
click at [1141, 271] on button "All Users" at bounding box center [1118, 273] width 193 height 24
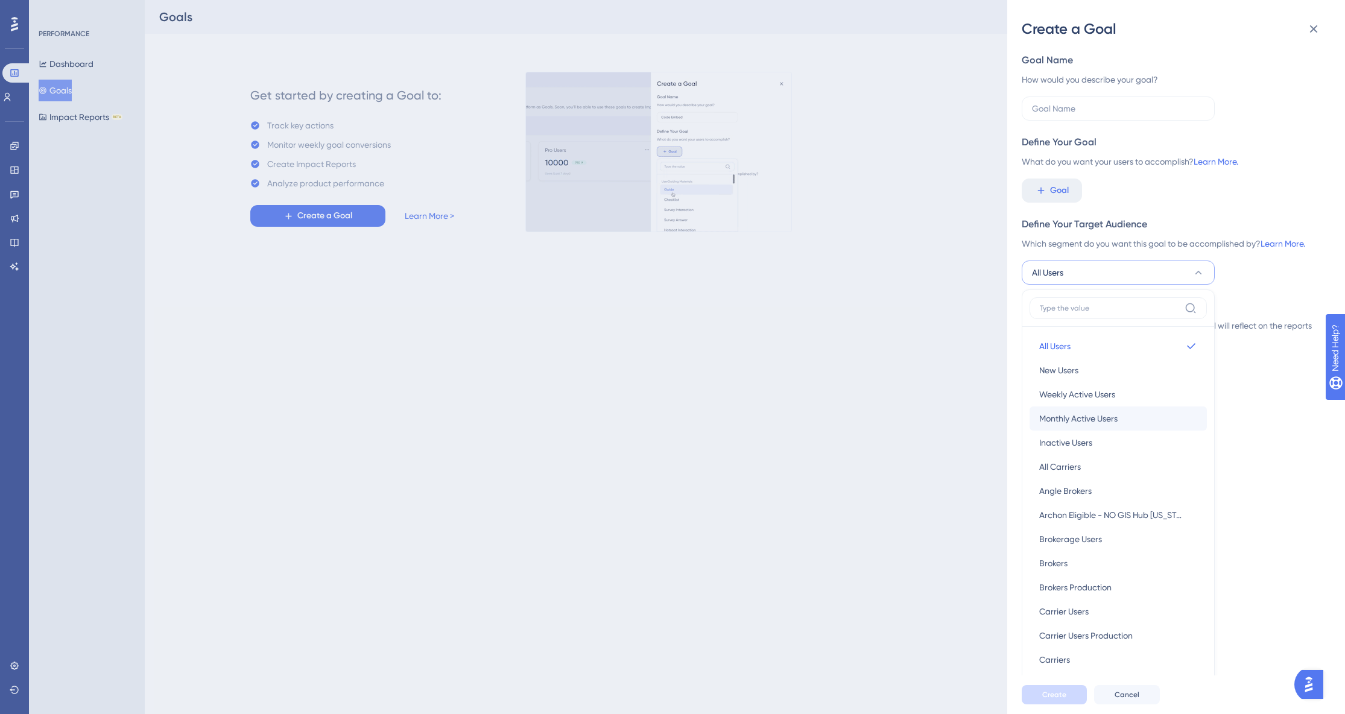
scroll to position [137, 0]
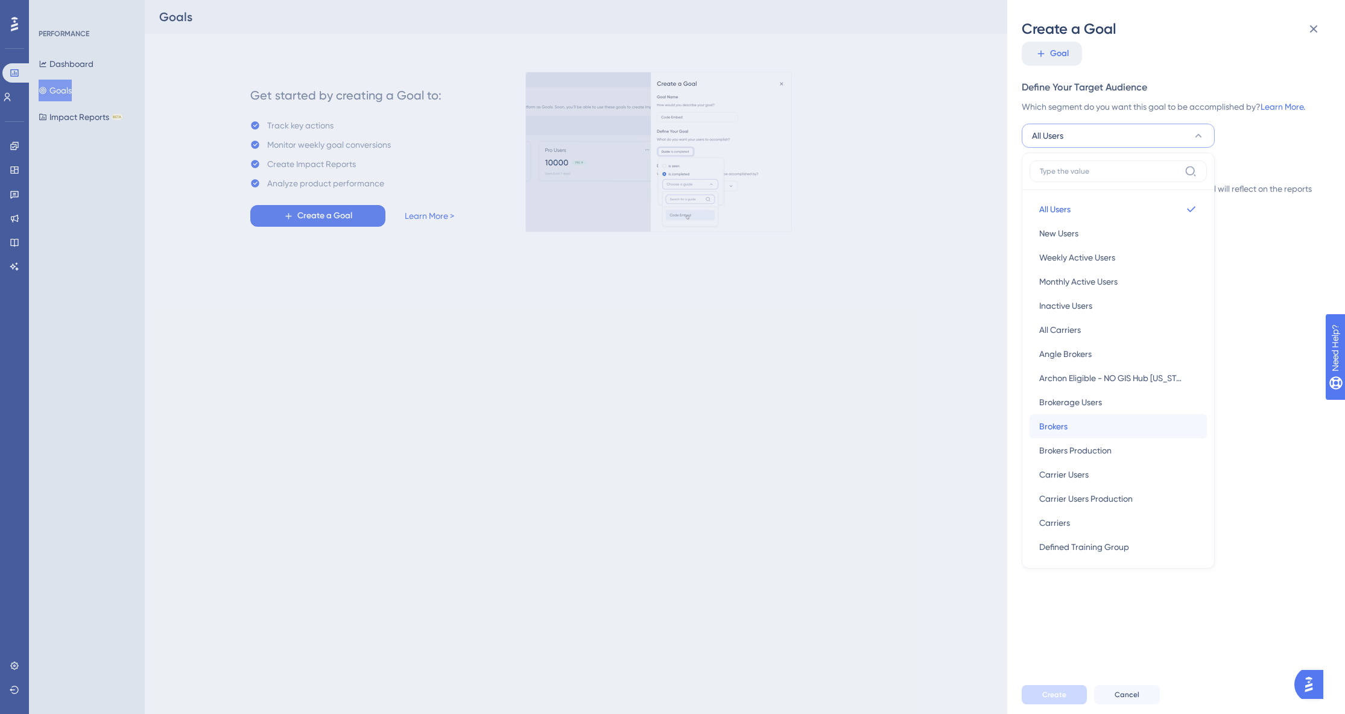
click at [1076, 421] on button "Brokers Brokers" at bounding box center [1118, 426] width 177 height 24
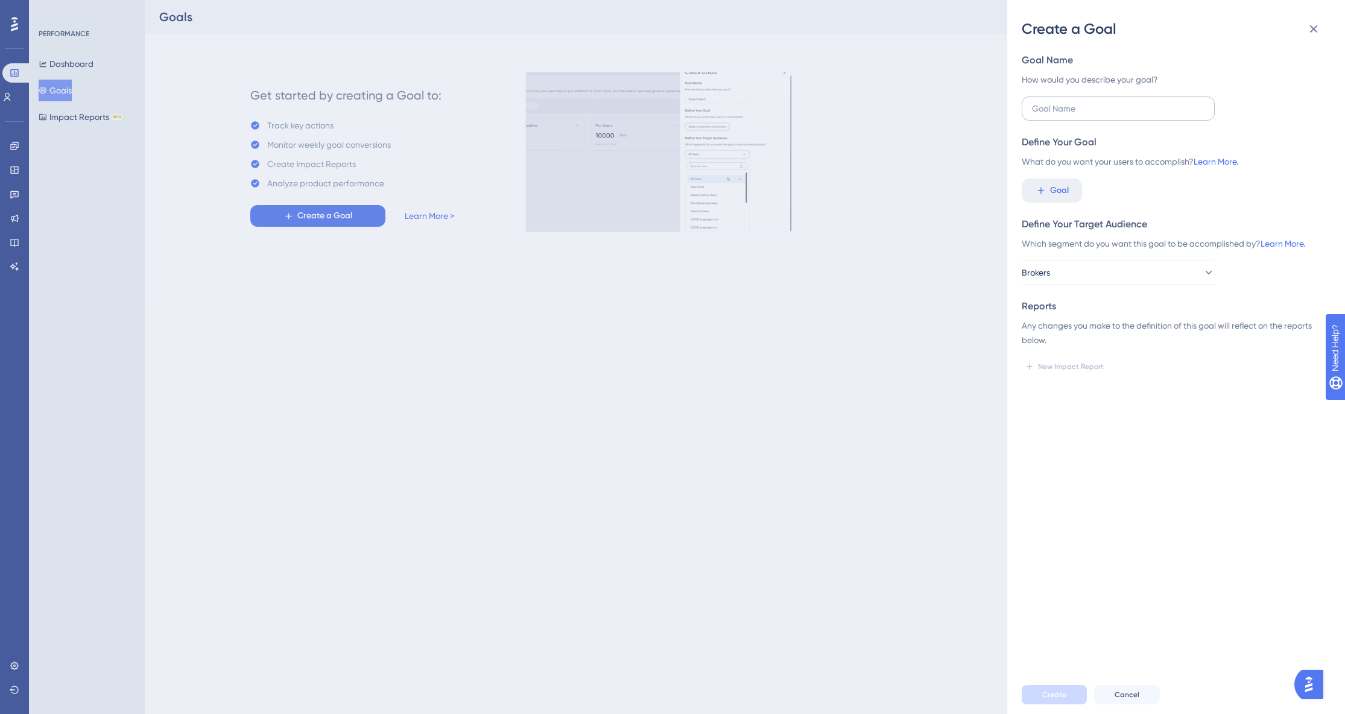
click at [1070, 115] on label at bounding box center [1118, 109] width 193 height 24
click at [1070, 115] on input "text" at bounding box center [1118, 108] width 173 height 13
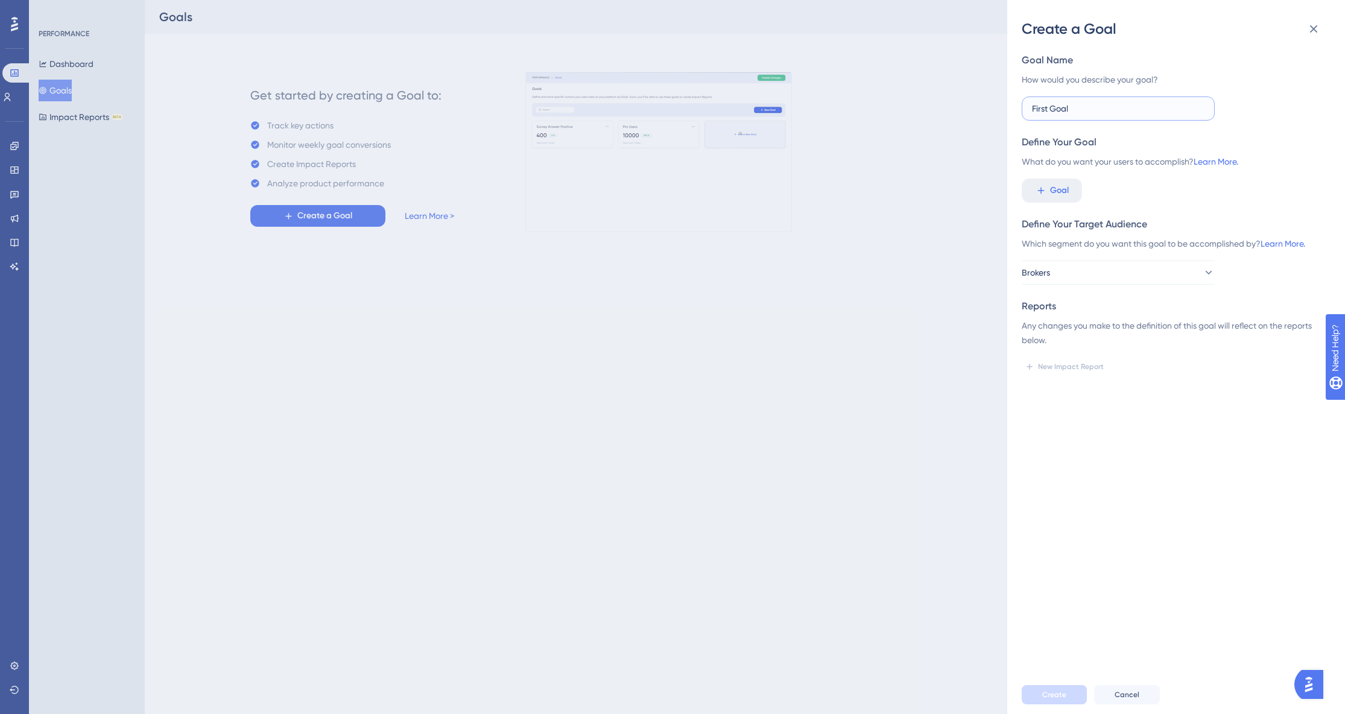
type input "First Goal"
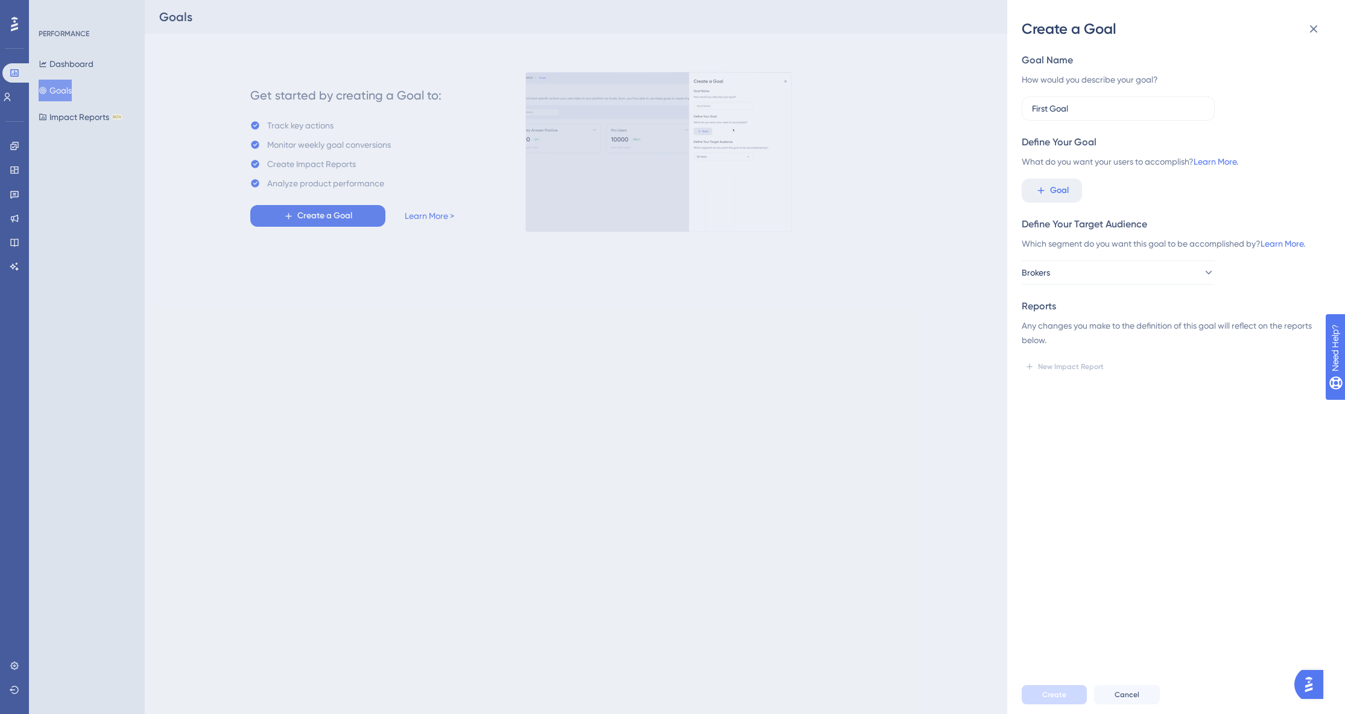
click at [1112, 439] on div "Goal Name How would you describe your goal? First Goal Define Your Goal What do…" at bounding box center [1181, 357] width 318 height 637
click at [1051, 188] on span "Goal" at bounding box center [1059, 190] width 19 height 14
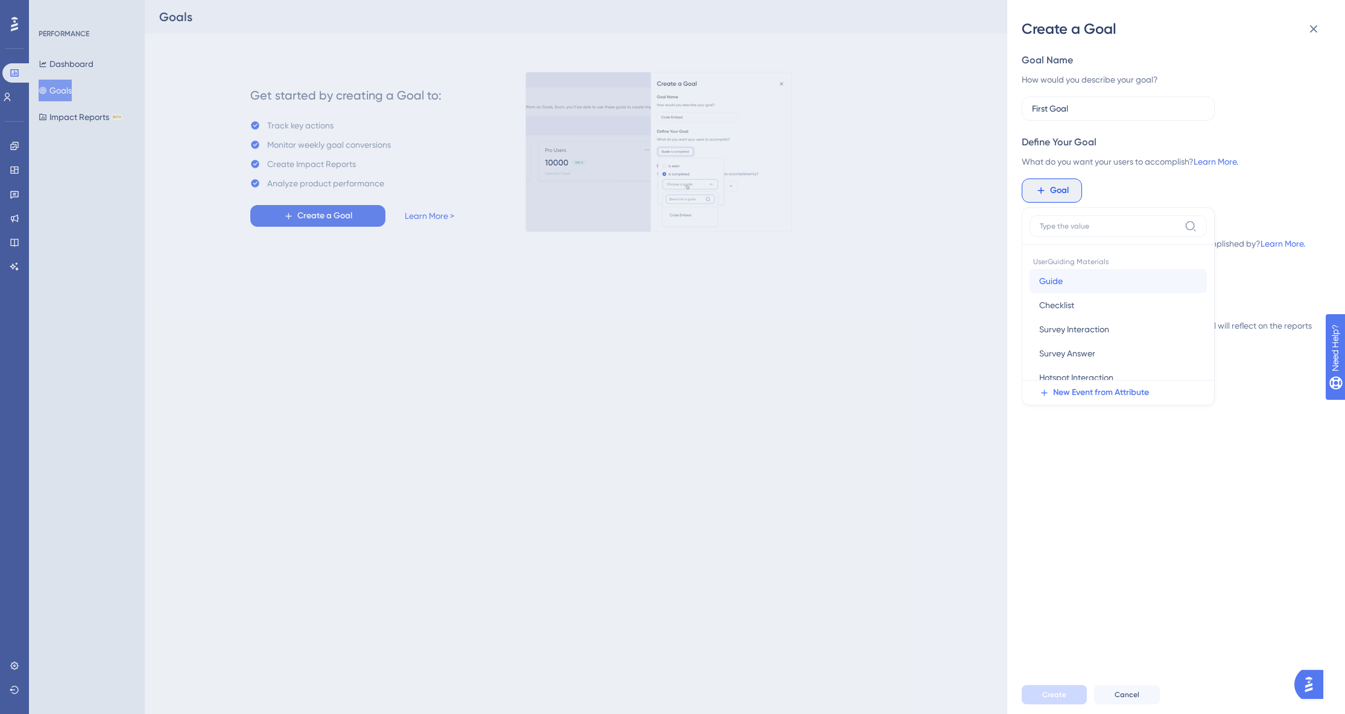
click at [1095, 278] on button "Guide Guide" at bounding box center [1118, 281] width 177 height 24
click at [1043, 274] on span at bounding box center [1039, 272] width 9 height 9
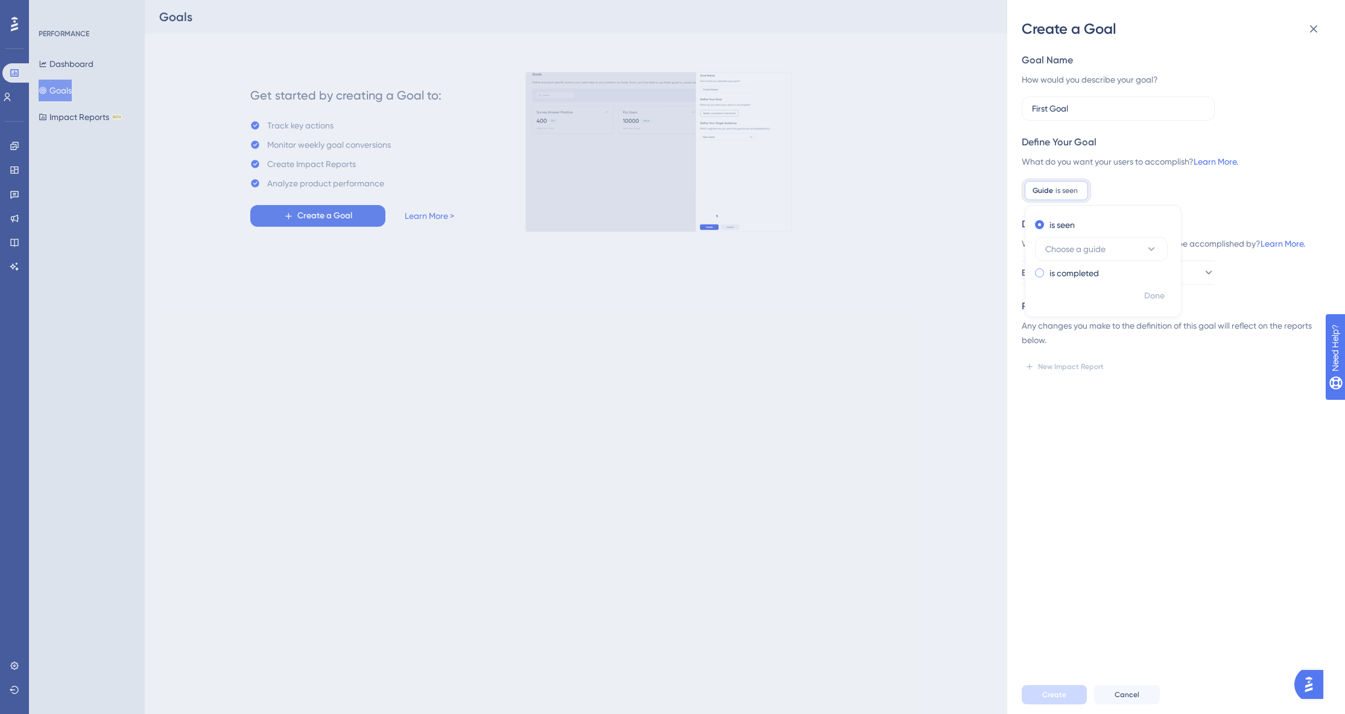
click at [1048, 270] on input "radio" at bounding box center [1048, 270] width 0 height 0
click at [1138, 452] on div "Goal Name How would you describe your goal? First Goal Define Your Goal What do…" at bounding box center [1181, 357] width 318 height 637
click at [1060, 201] on button "Goal" at bounding box center [1052, 191] width 60 height 24
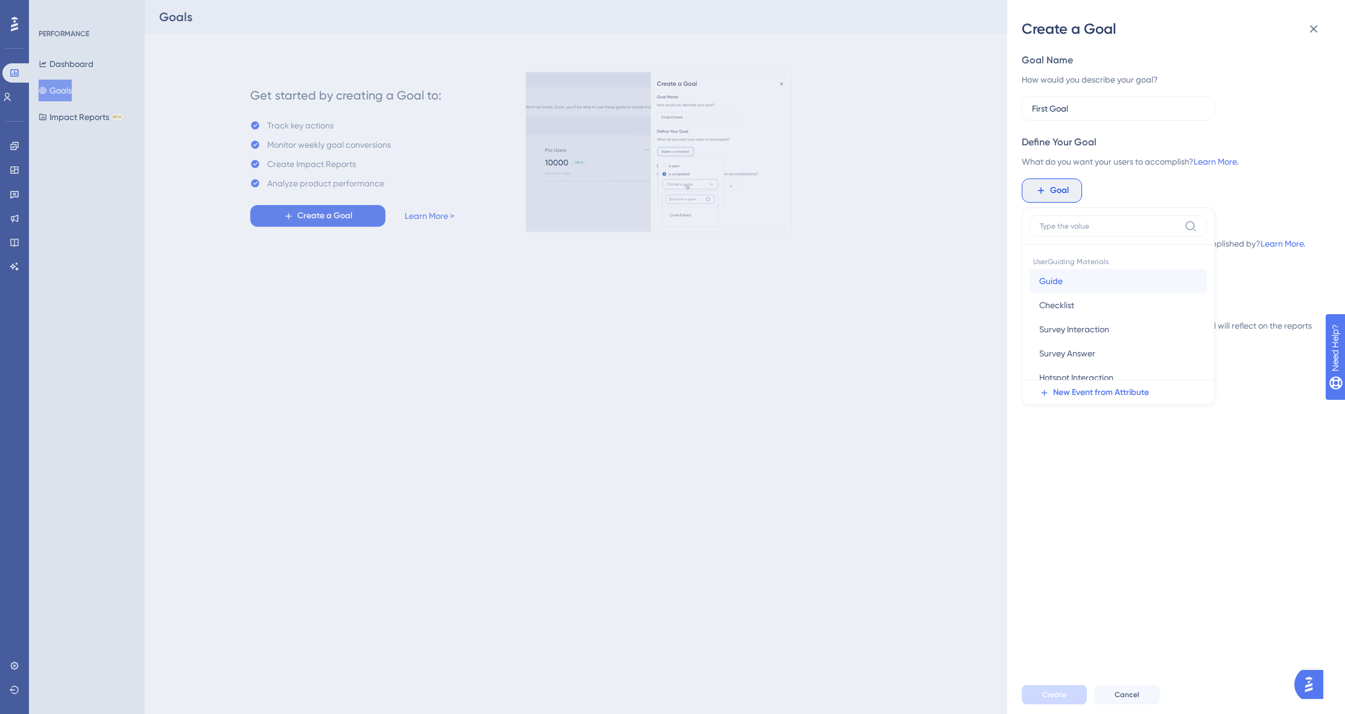
click at [1065, 277] on button "Guide Guide" at bounding box center [1118, 281] width 177 height 24
click at [1095, 248] on span "Choose a guide" at bounding box center [1075, 249] width 60 height 14
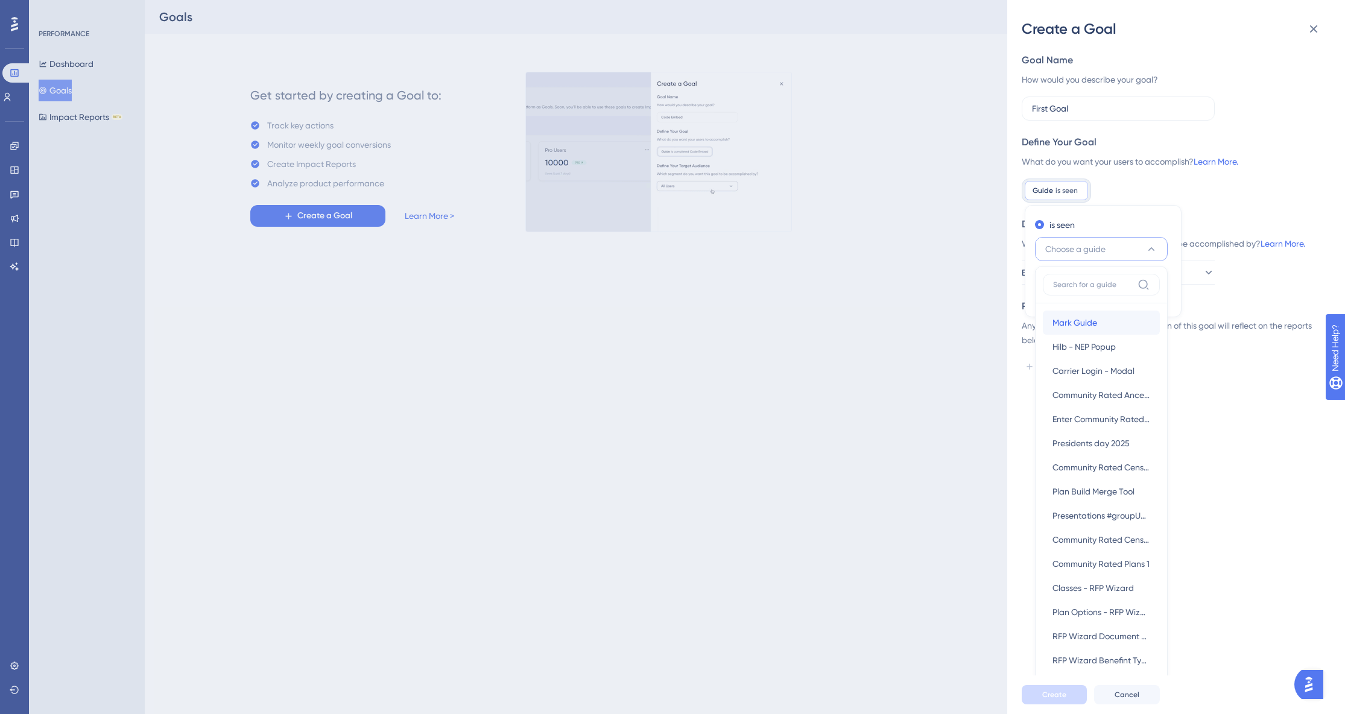
click at [1106, 320] on div "Mark Guide Mark Guide" at bounding box center [1102, 323] width 98 height 24
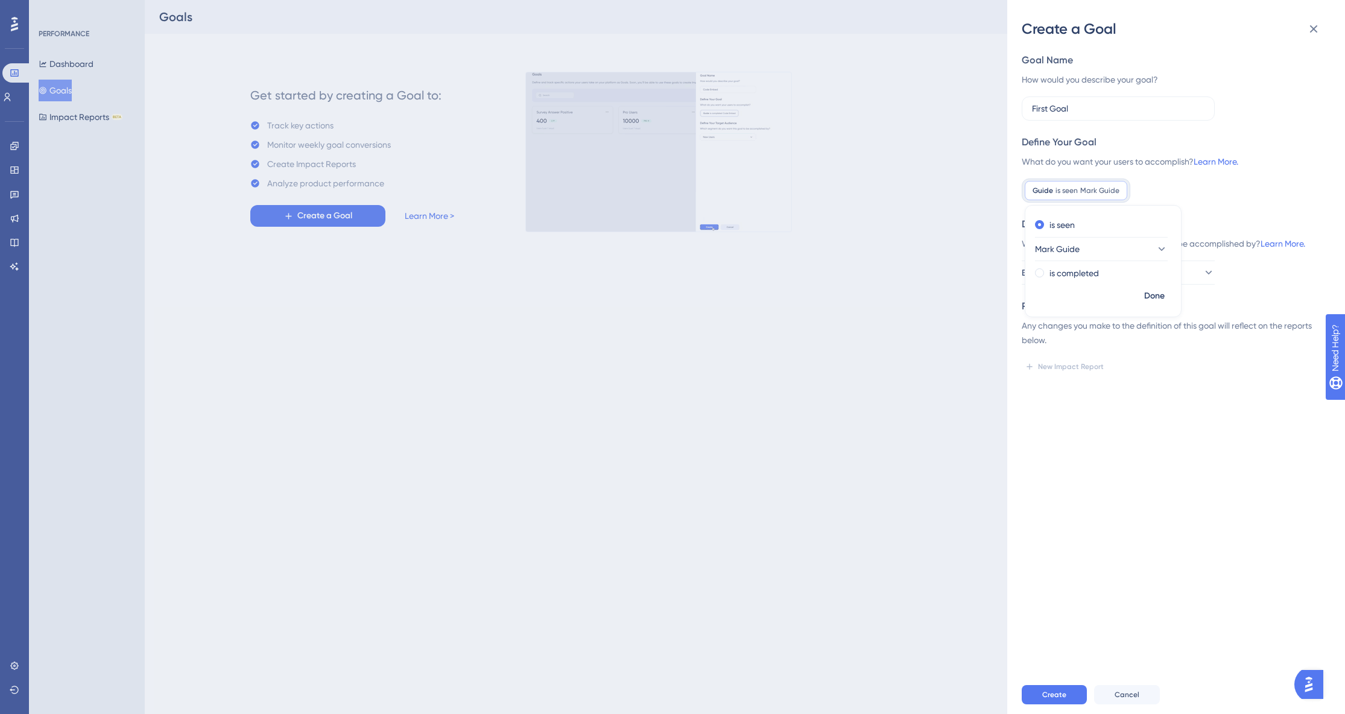
click at [1253, 424] on div "Goal Name How would you describe your goal? First Goal Define Your Goal What do…" at bounding box center [1181, 357] width 318 height 637
click at [21, 75] on div "Create a Goal Goal Name How would you describe your goal? First Goal Define You…" at bounding box center [672, 357] width 1345 height 714
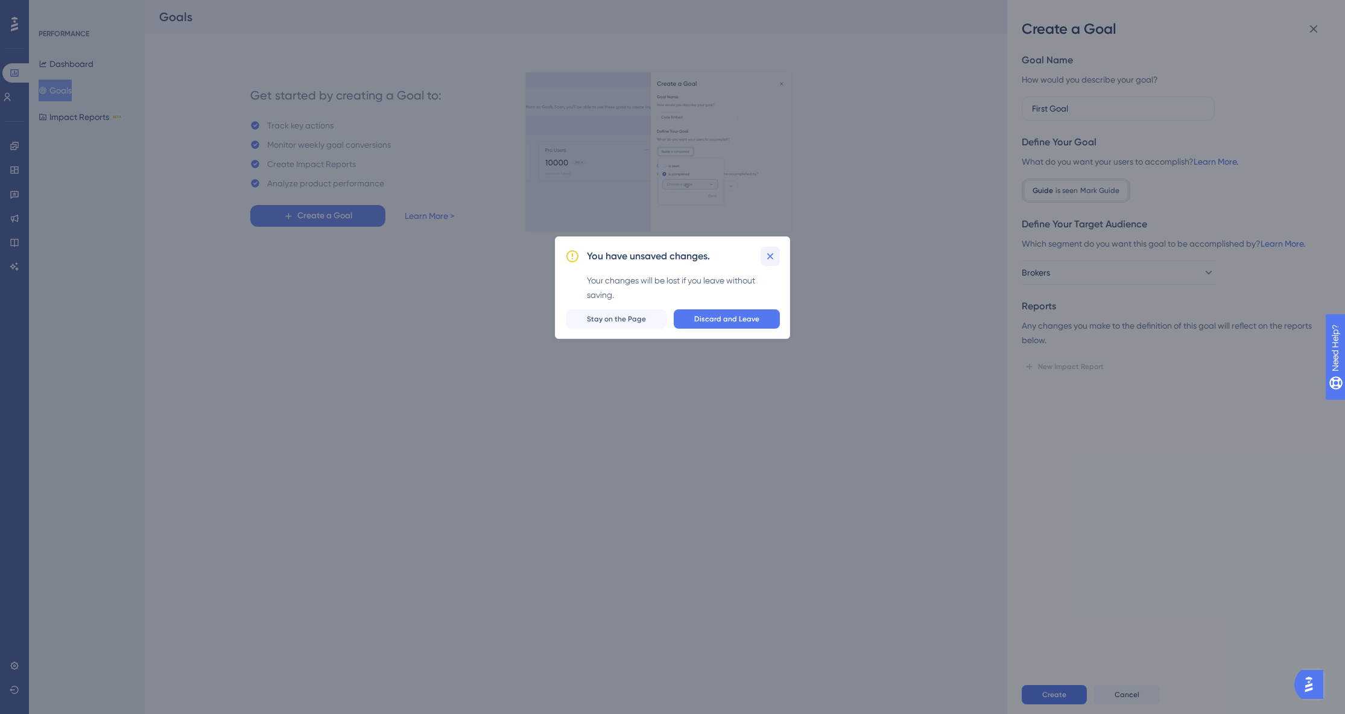
click at [767, 254] on icon at bounding box center [770, 256] width 7 height 7
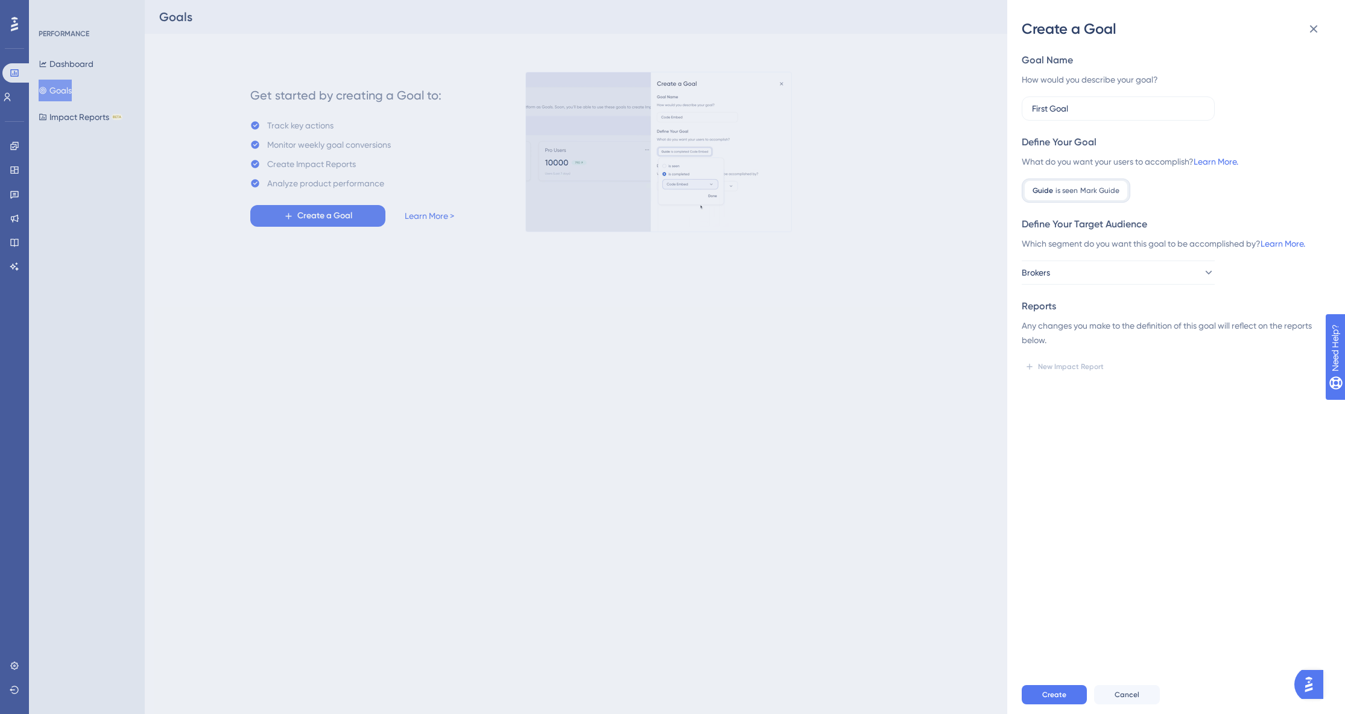
click at [16, 31] on div "Create a Goal Goal Name How would you describe your goal? First Goal Define You…" at bounding box center [672, 357] width 1345 height 714
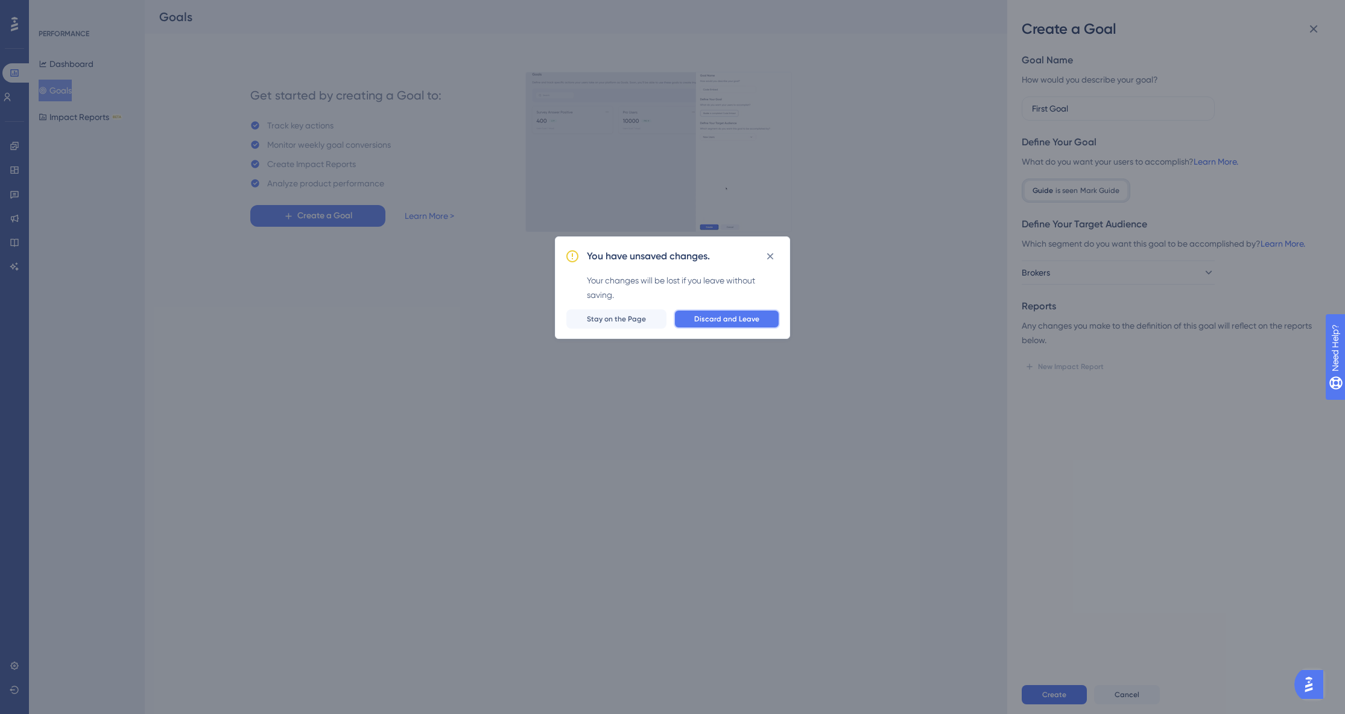
click at [706, 319] on span "Discard and Leave" at bounding box center [726, 319] width 65 height 10
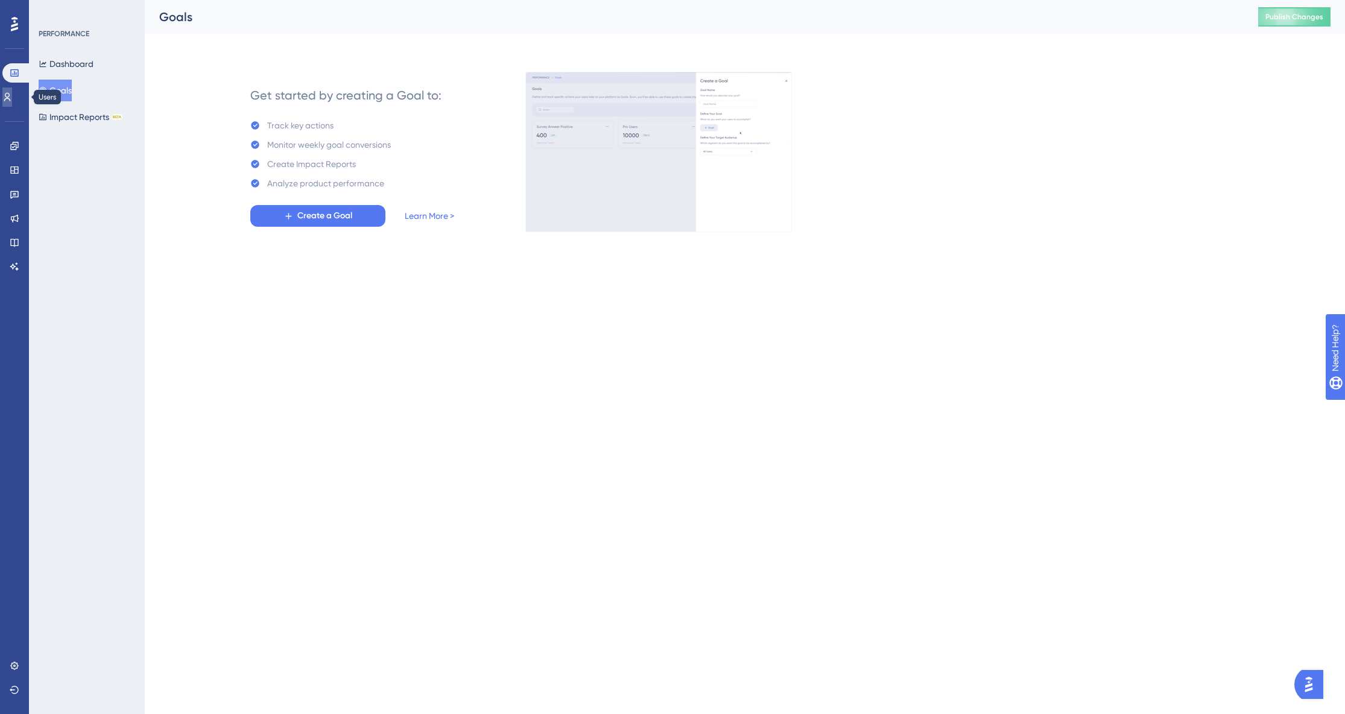
click at [12, 94] on icon at bounding box center [7, 97] width 10 height 10
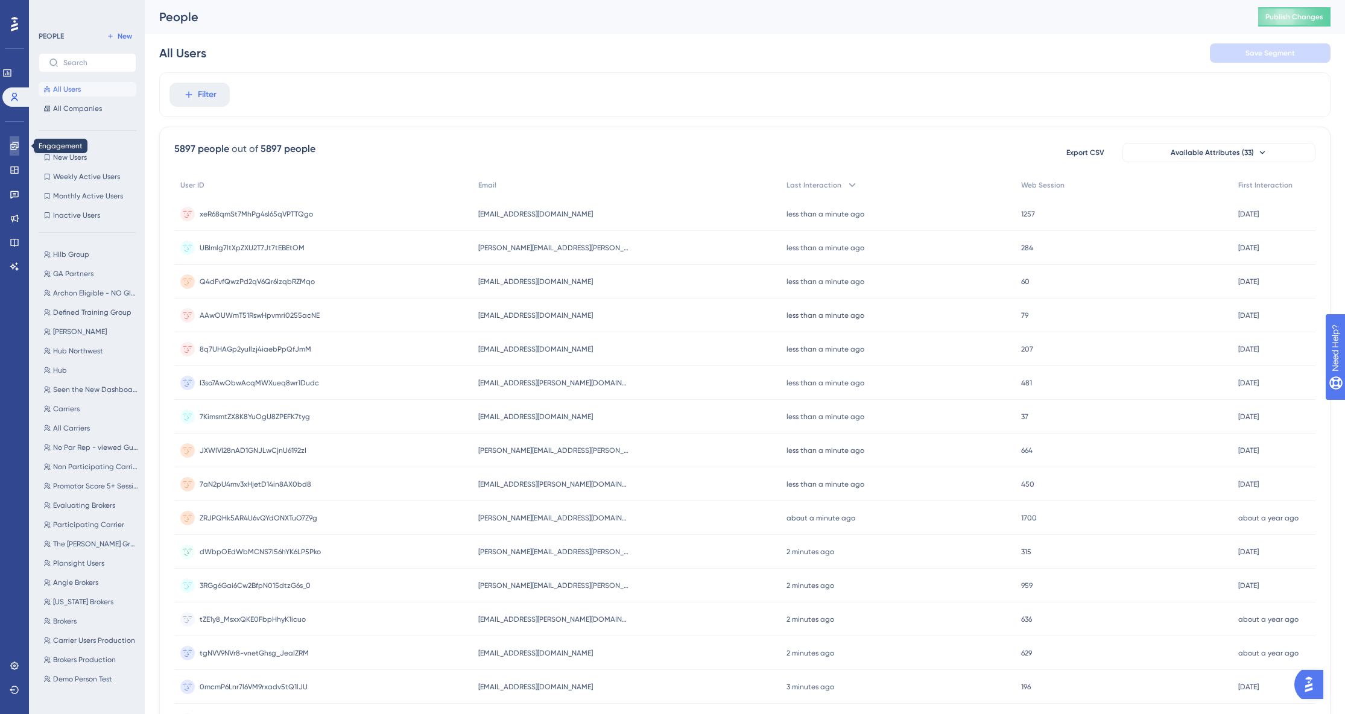
click at [16, 148] on icon at bounding box center [14, 146] width 8 height 8
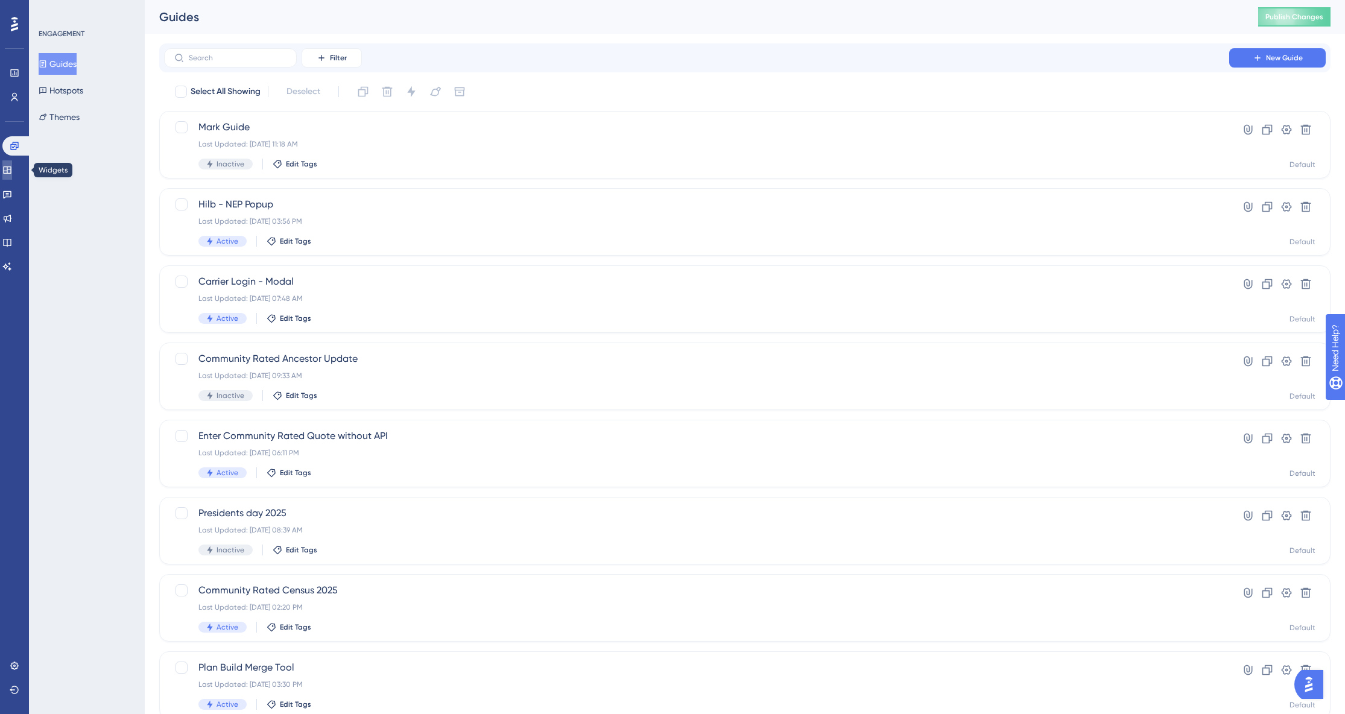
click at [11, 168] on icon at bounding box center [7, 169] width 8 height 7
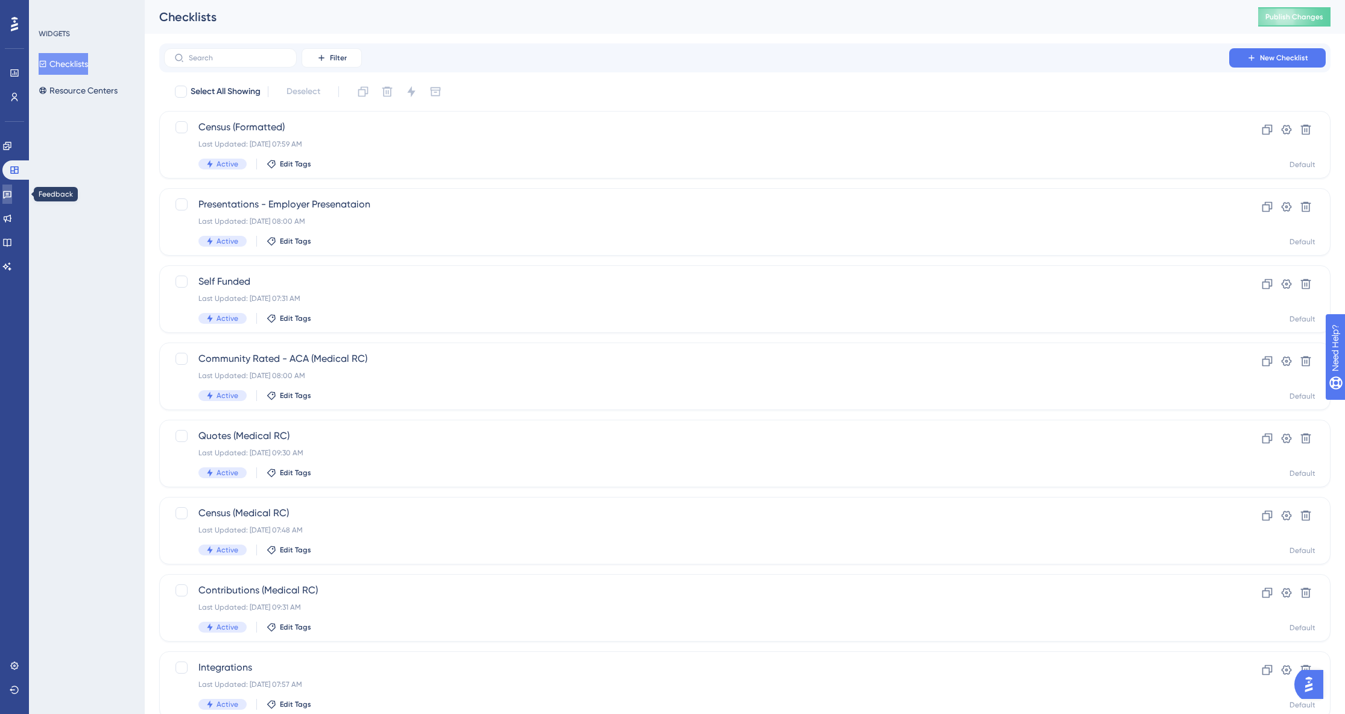
click at [11, 197] on icon at bounding box center [7, 195] width 8 height 8
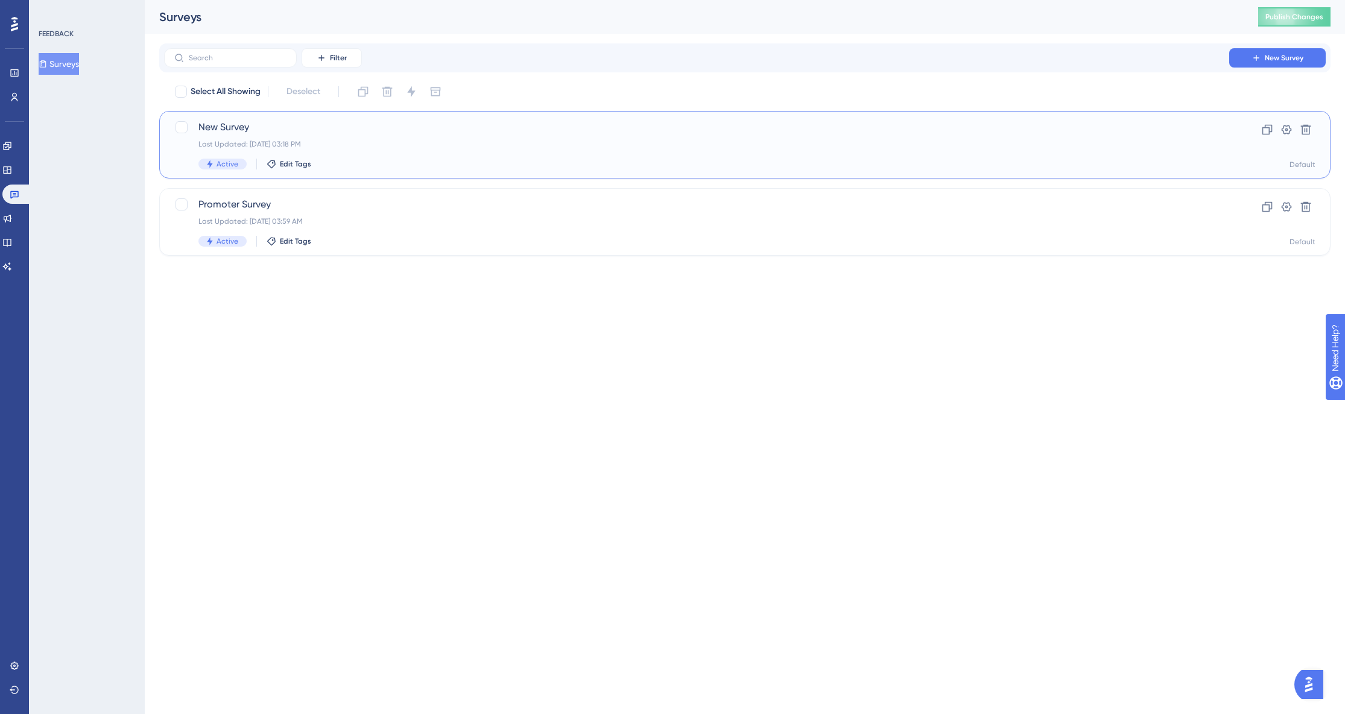
click at [273, 122] on span "New Survey" at bounding box center [696, 127] width 996 height 14
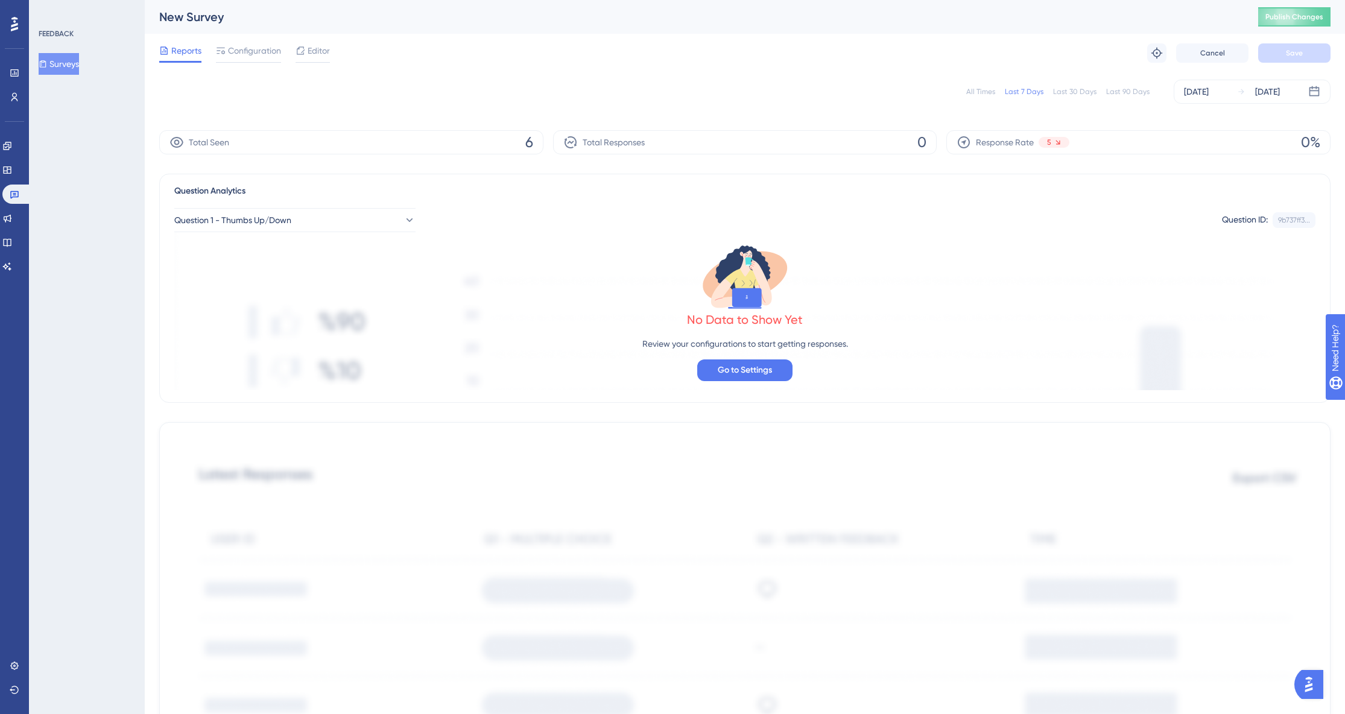
click at [78, 63] on button "Surveys" at bounding box center [59, 64] width 40 height 22
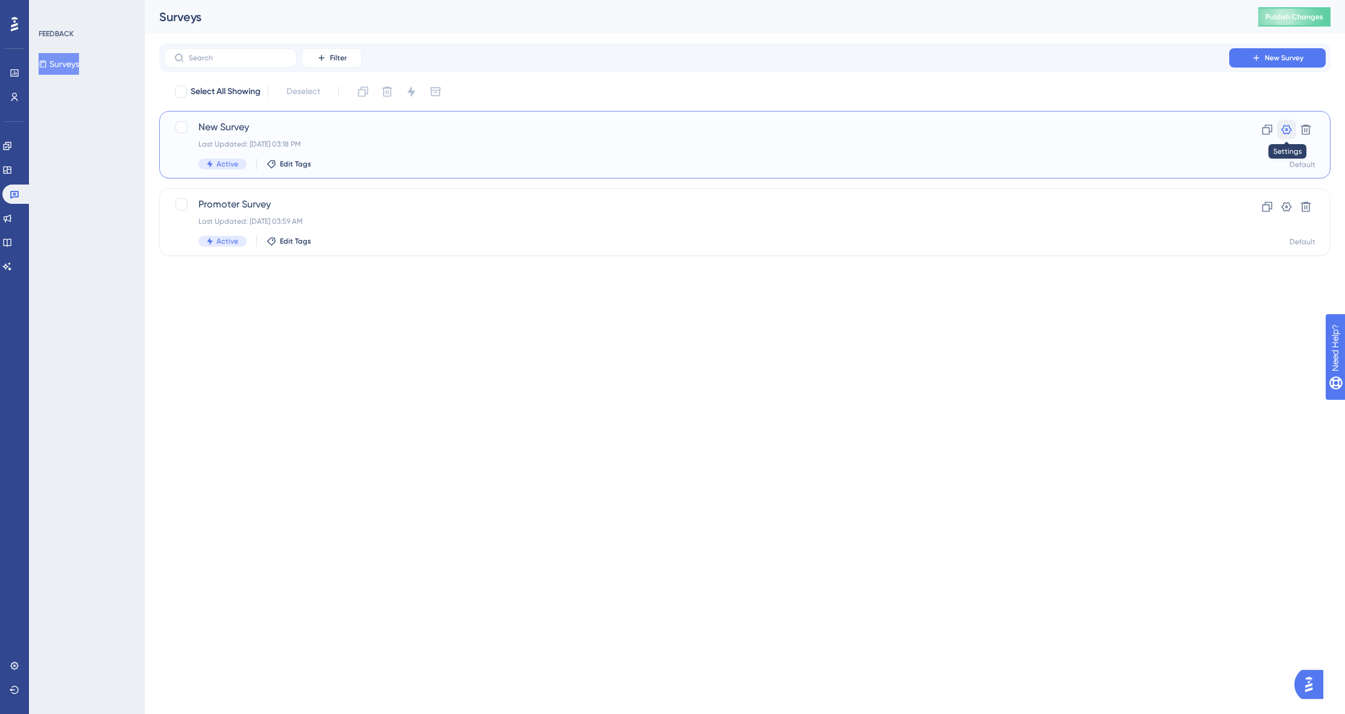
click at [1282, 130] on icon at bounding box center [1287, 130] width 10 height 10
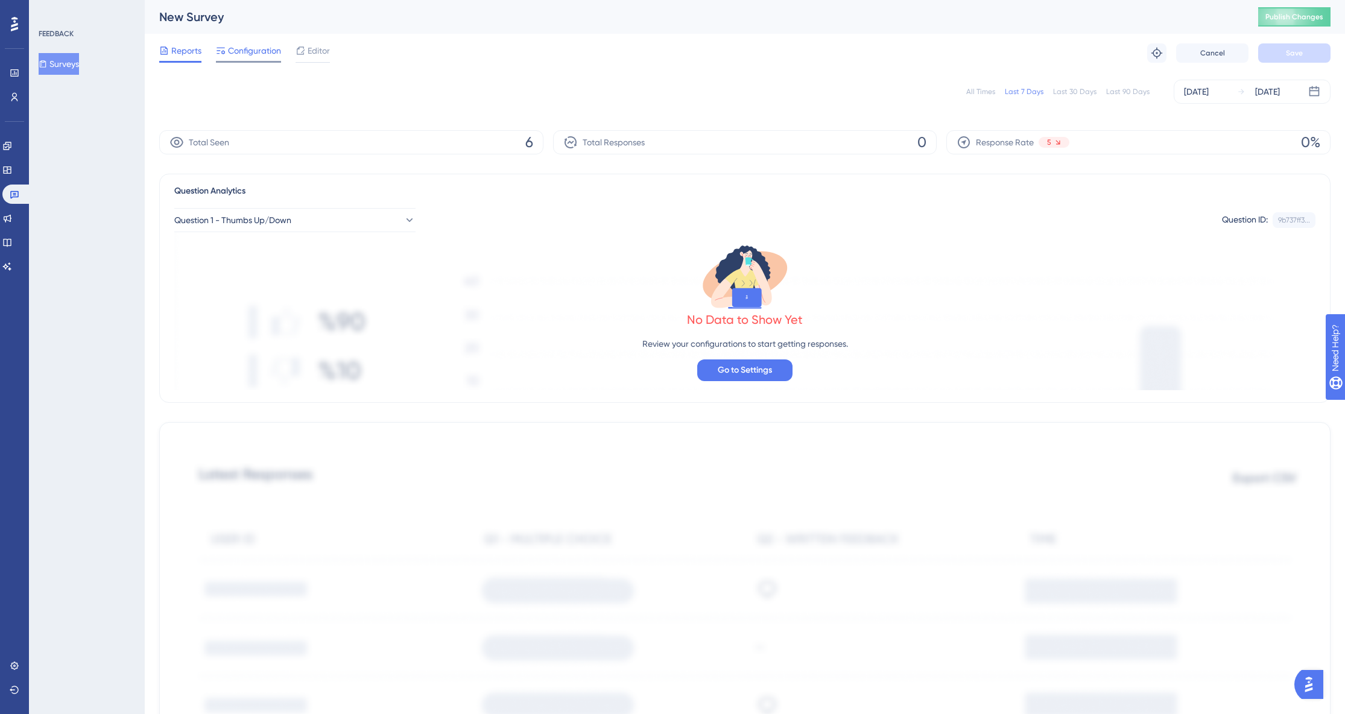
click at [247, 48] on span "Configuration" at bounding box center [254, 50] width 53 height 14
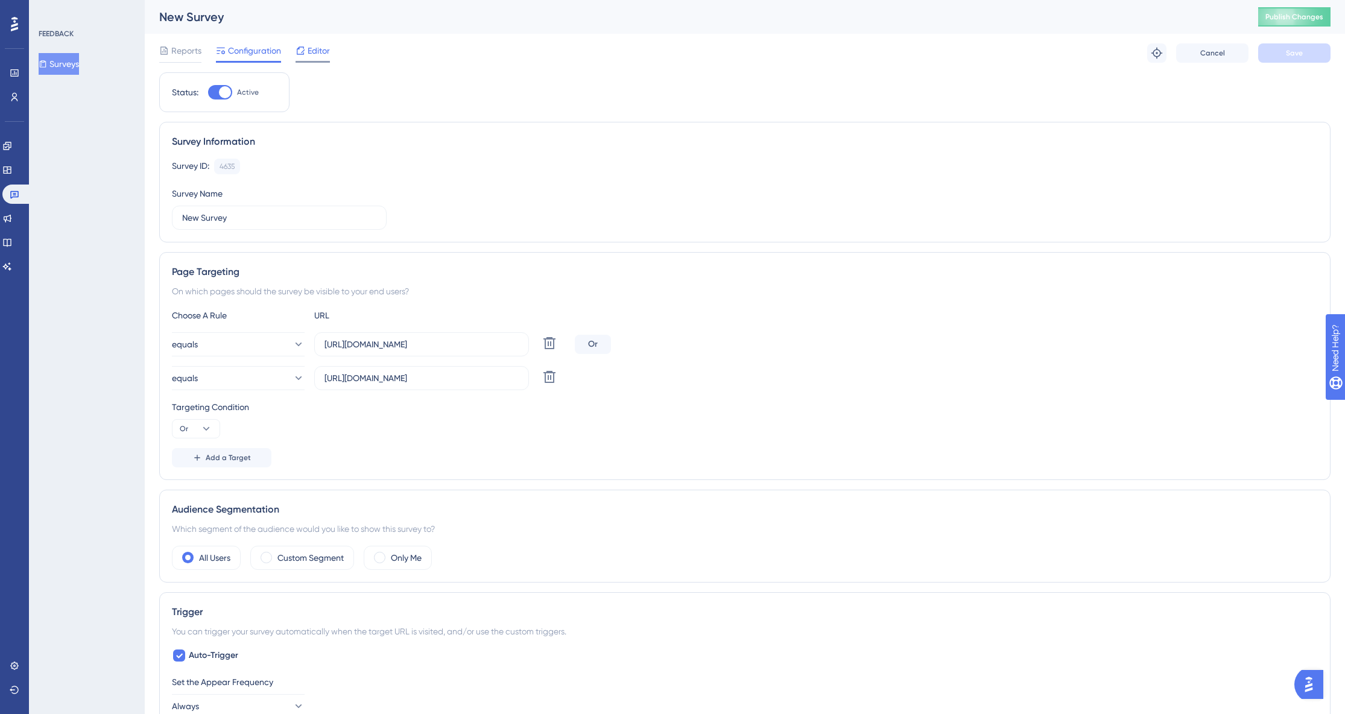
click at [323, 54] on span "Editor" at bounding box center [319, 50] width 22 height 14
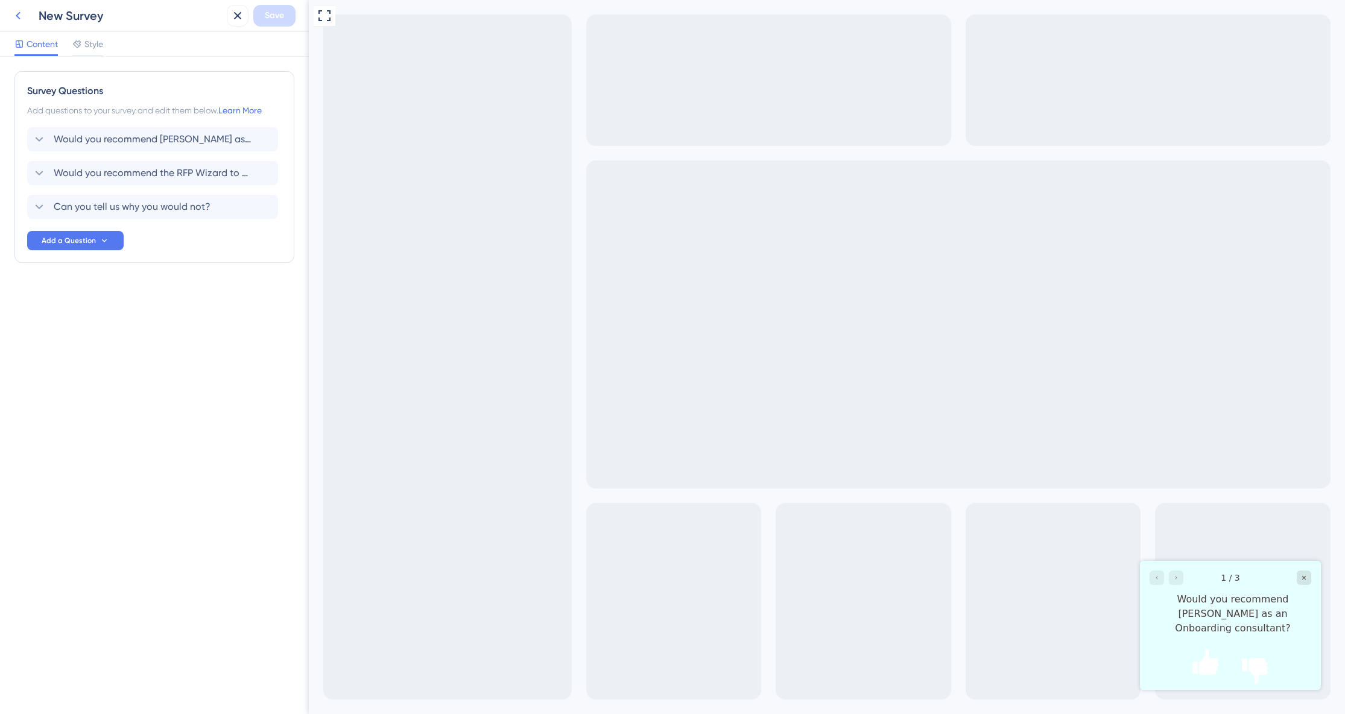
click at [18, 17] on icon at bounding box center [18, 16] width 5 height 8
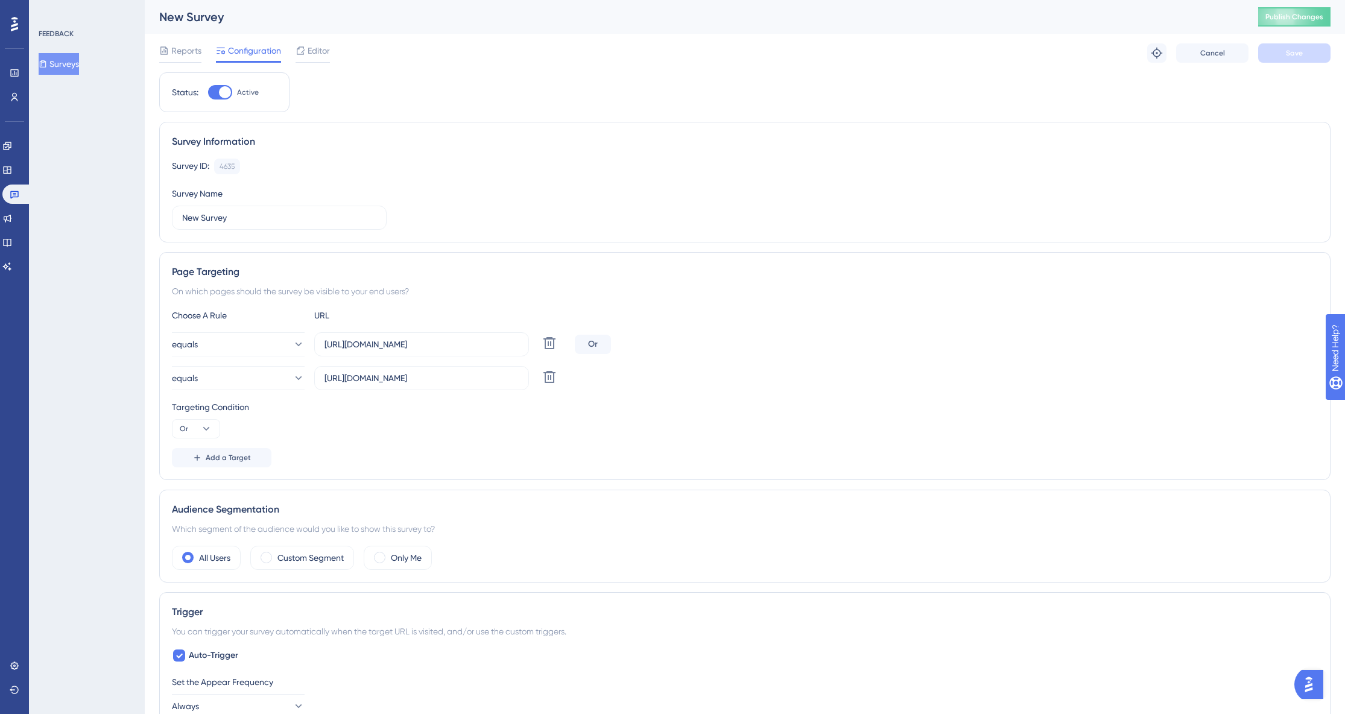
click at [215, 93] on div at bounding box center [220, 92] width 24 height 14
click at [208, 93] on input "Active" at bounding box center [207, 92] width 1 height 1
checkbox input "false"
click at [1270, 21] on button "Publish Changes" at bounding box center [1294, 16] width 72 height 19
click at [73, 66] on button "Surveys" at bounding box center [59, 64] width 40 height 22
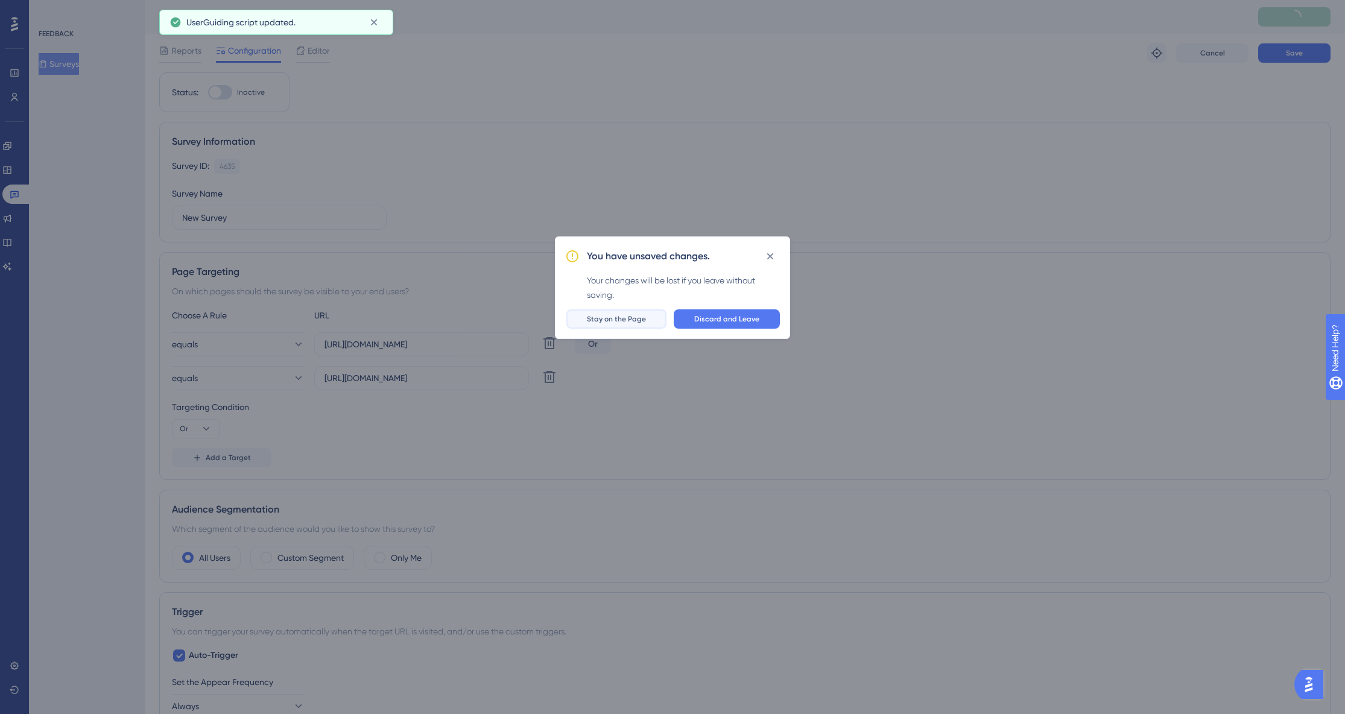
click at [608, 318] on span "Stay on the Page" at bounding box center [616, 319] width 59 height 10
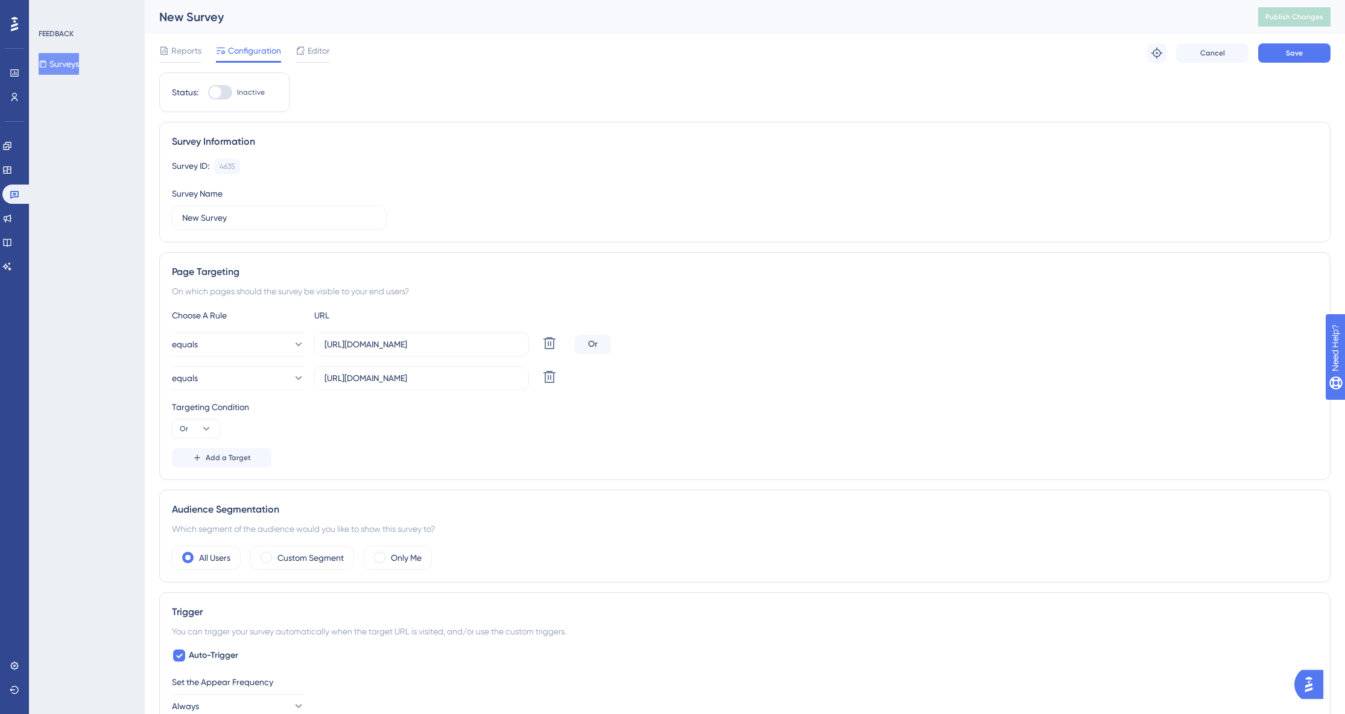
click at [78, 66] on button "Surveys" at bounding box center [59, 64] width 40 height 22
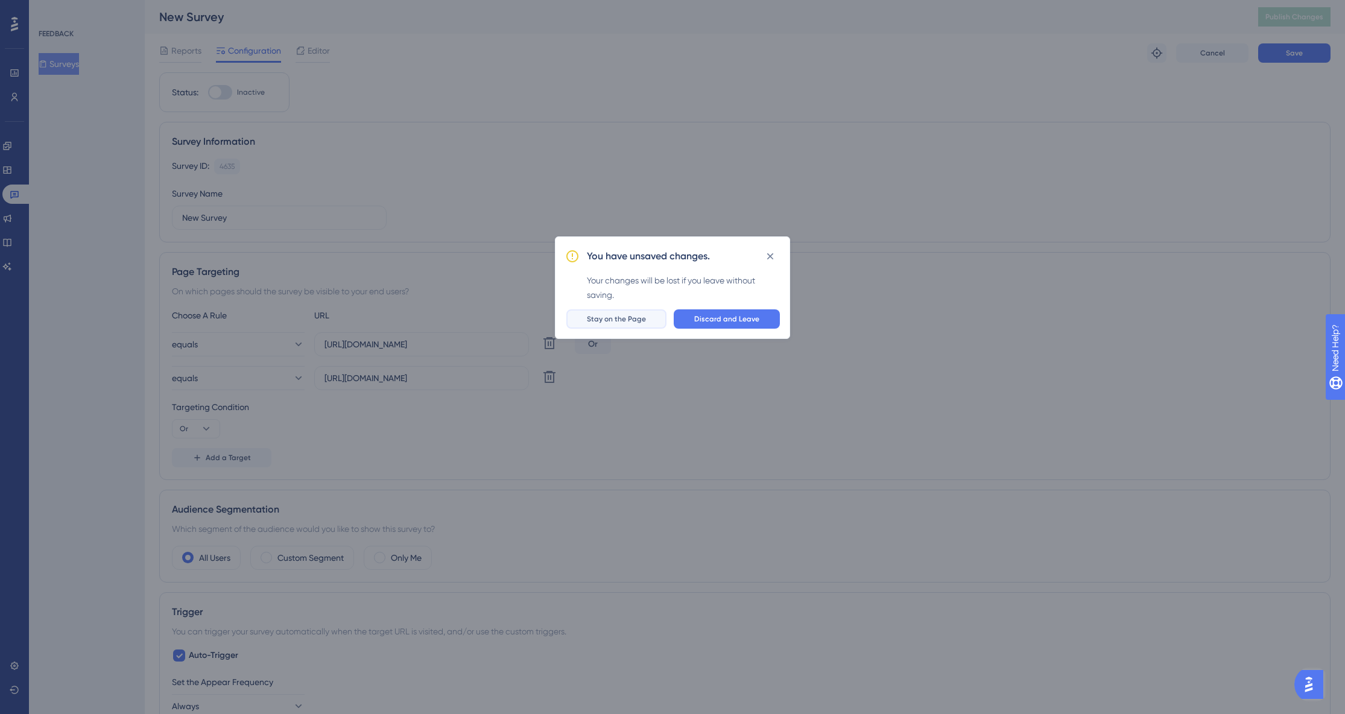
click at [650, 324] on button "Stay on the Page" at bounding box center [616, 318] width 100 height 19
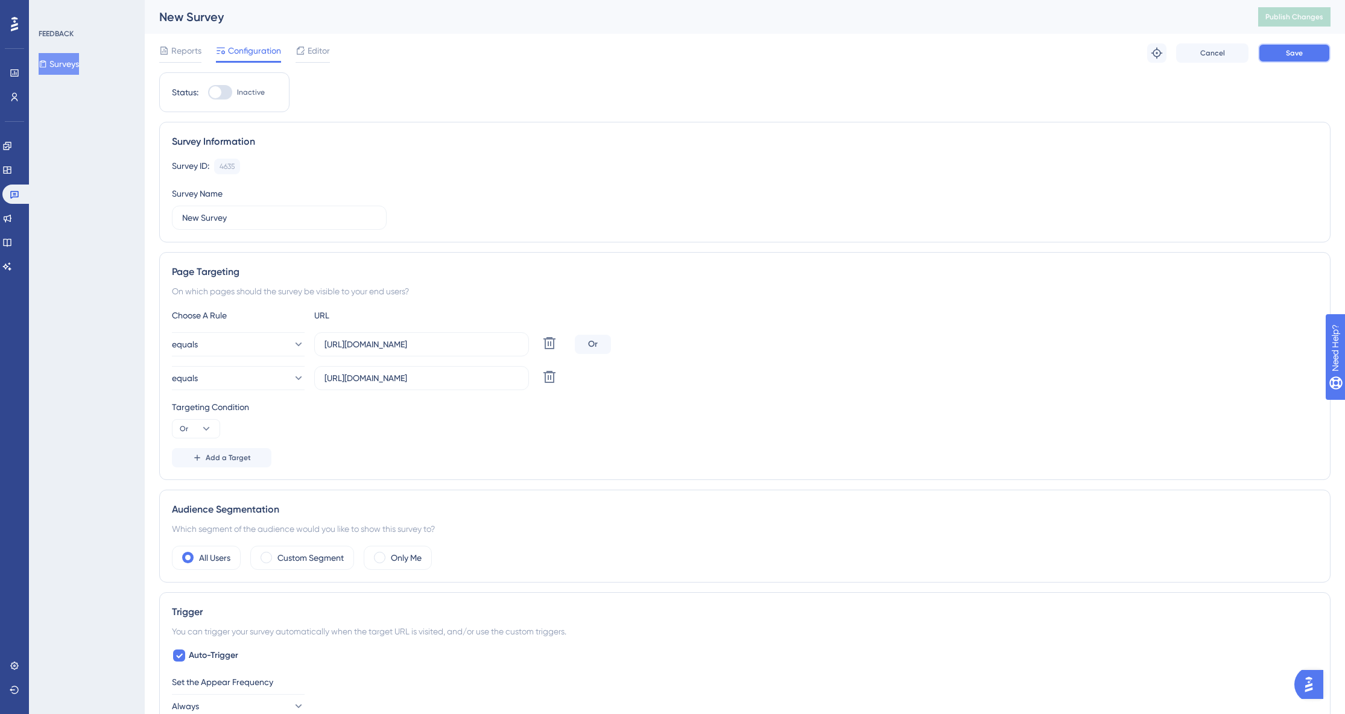
click at [1297, 56] on span "Save" at bounding box center [1294, 53] width 17 height 10
click at [1305, 18] on span "Publish Changes" at bounding box center [1294, 17] width 58 height 10
click at [186, 55] on span "Reports" at bounding box center [186, 50] width 30 height 14
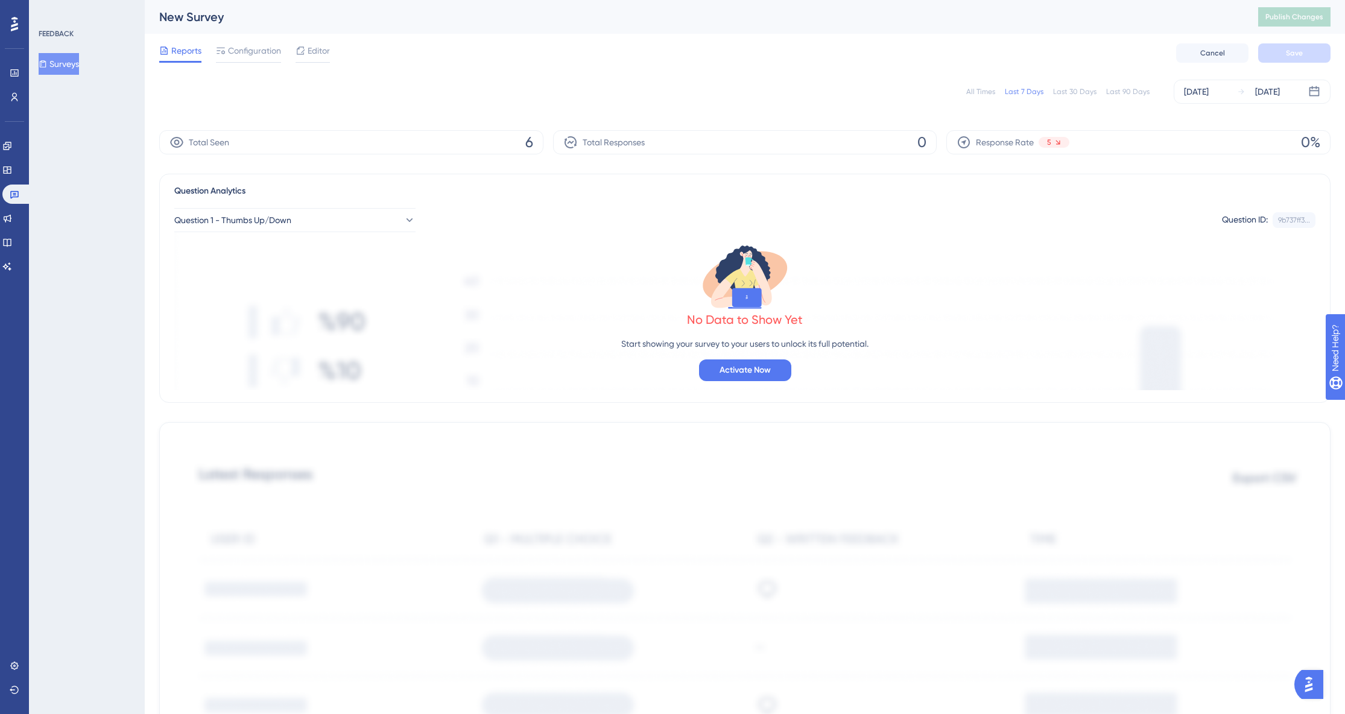
click at [74, 66] on button "Surveys" at bounding box center [59, 64] width 40 height 22
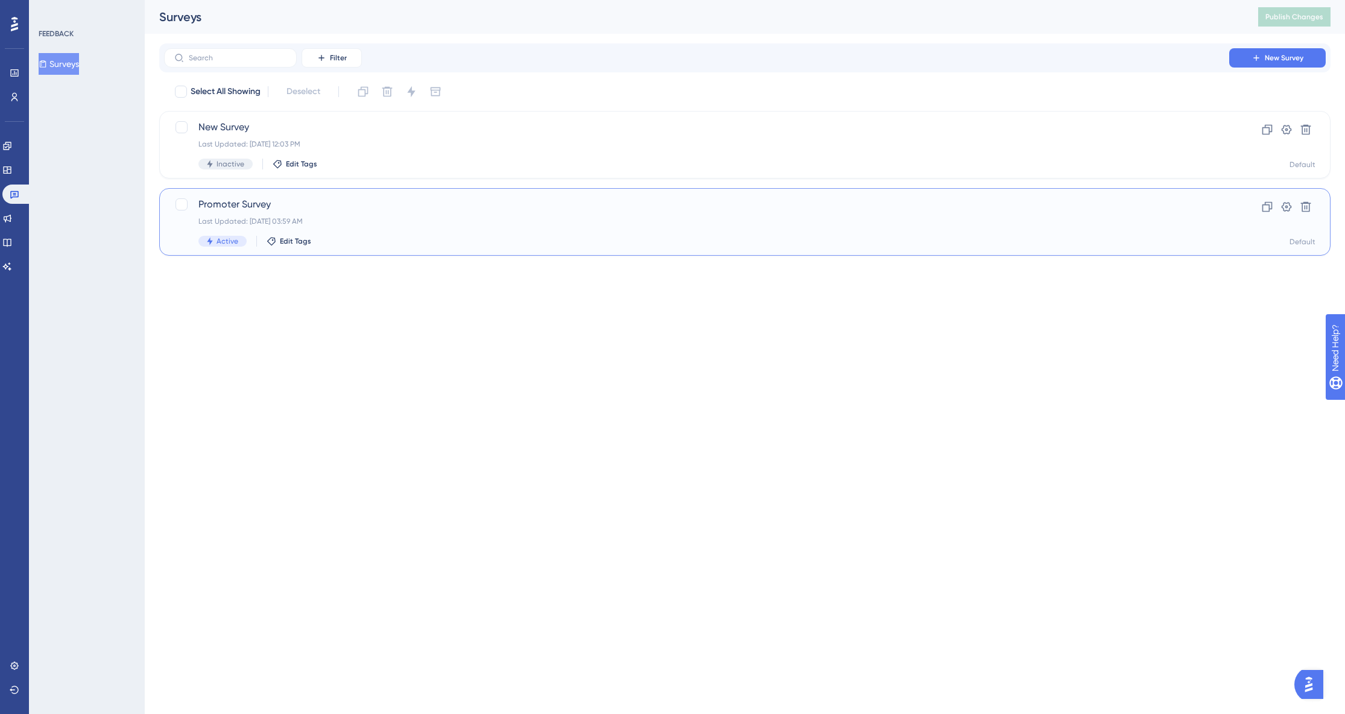
click at [261, 217] on div "Last Updated: [DATE] 03:59 AM" at bounding box center [696, 222] width 996 height 10
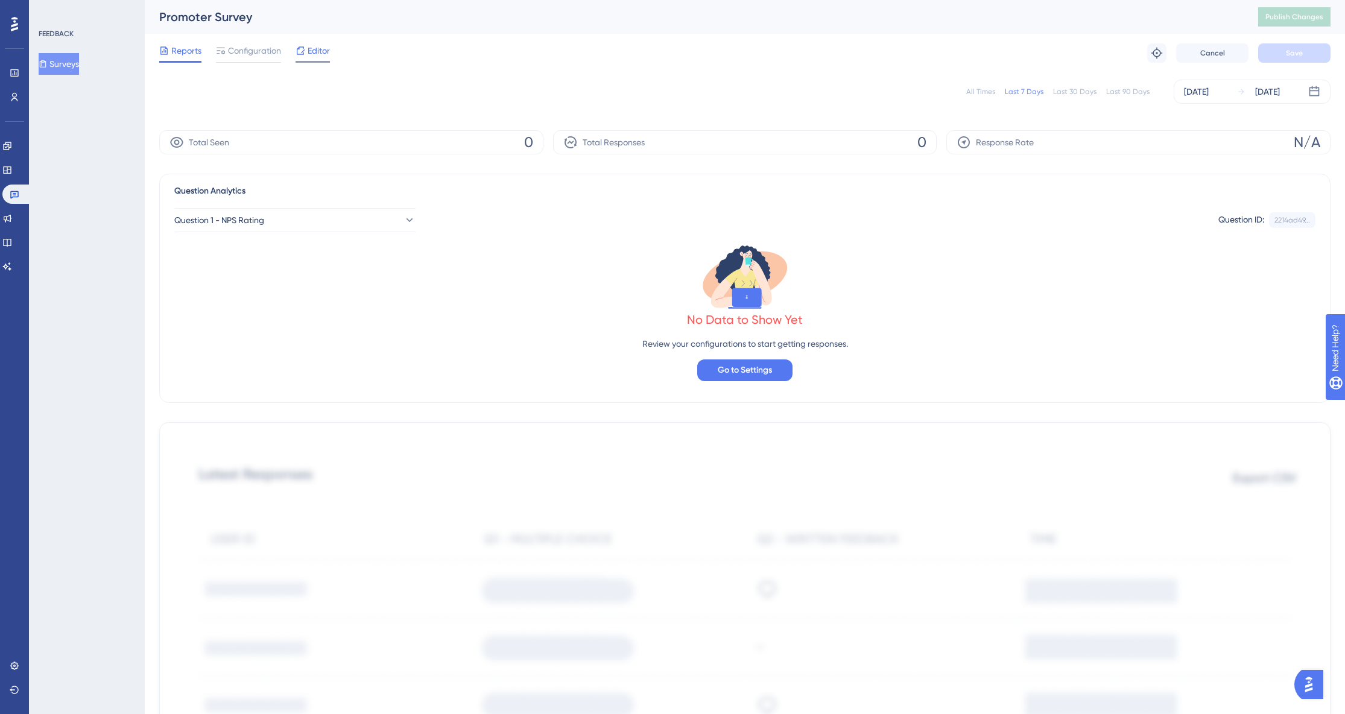
click at [308, 51] on span "Editor" at bounding box center [319, 50] width 22 height 14
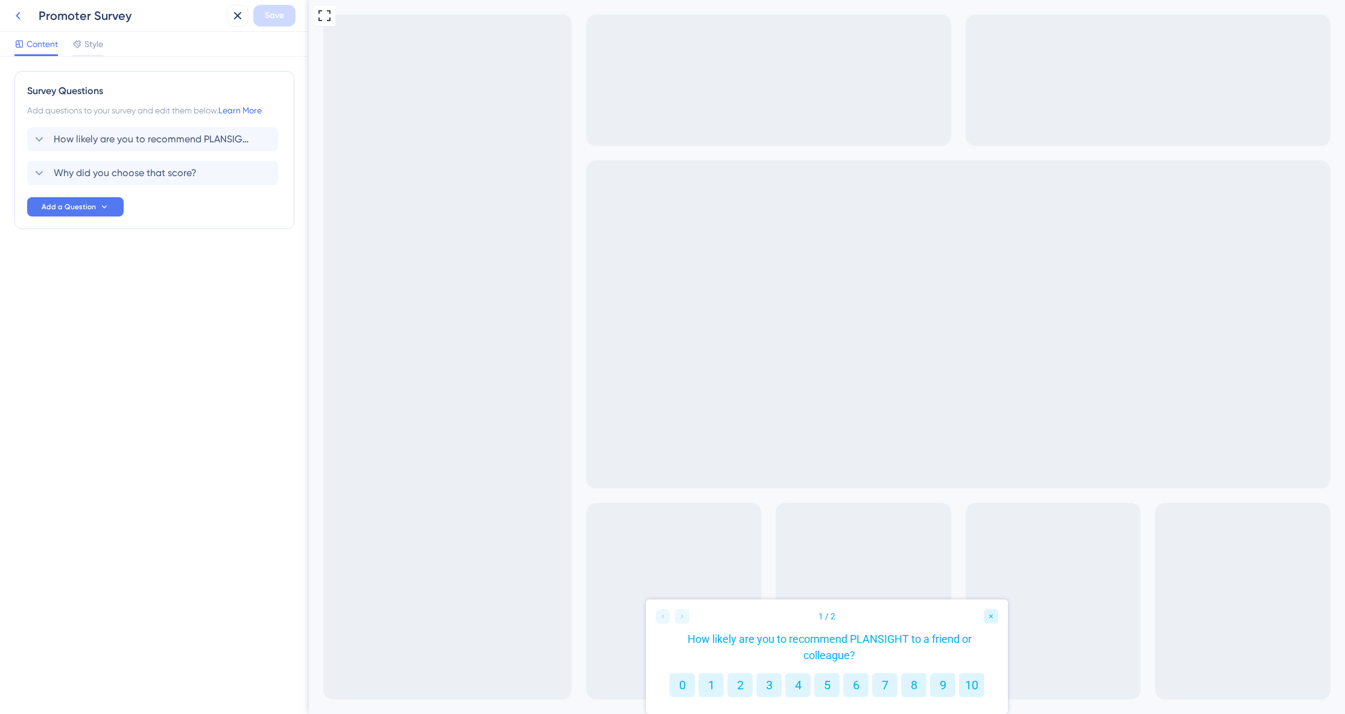
click at [17, 22] on icon at bounding box center [18, 15] width 14 height 14
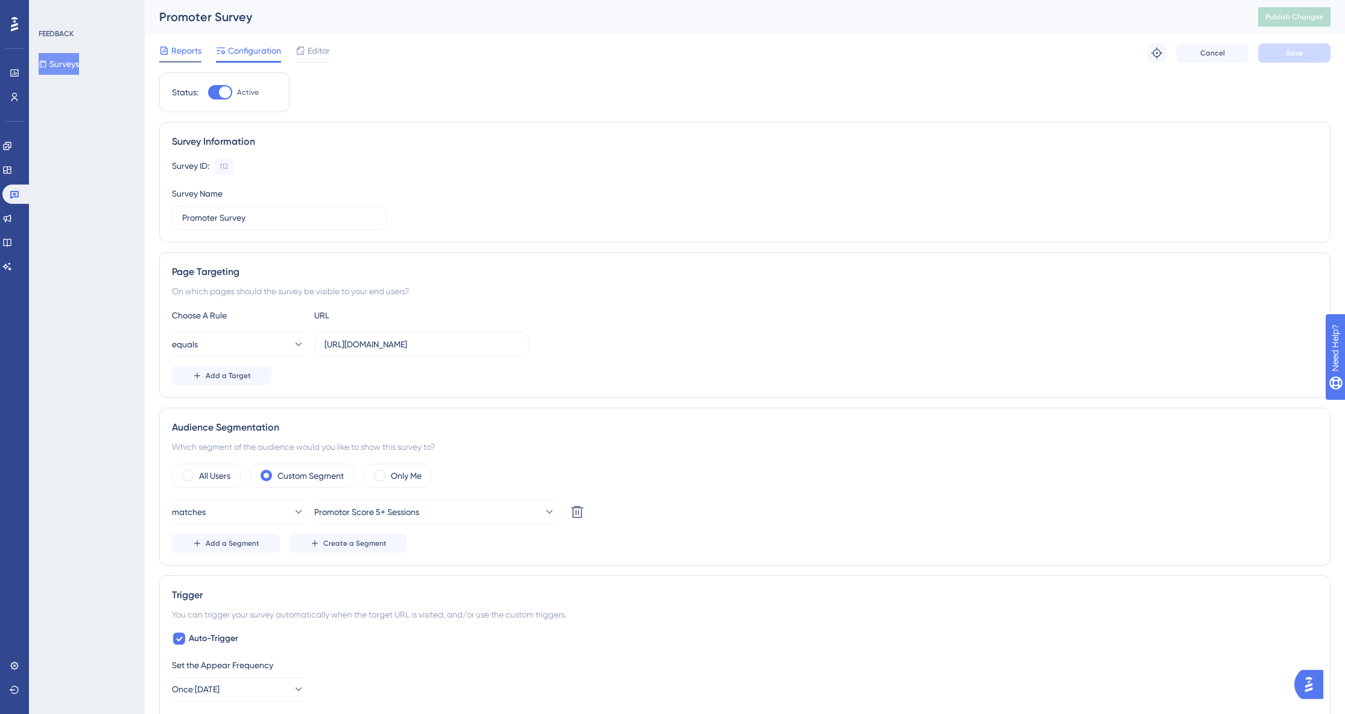
click at [179, 50] on span "Reports" at bounding box center [186, 50] width 30 height 14
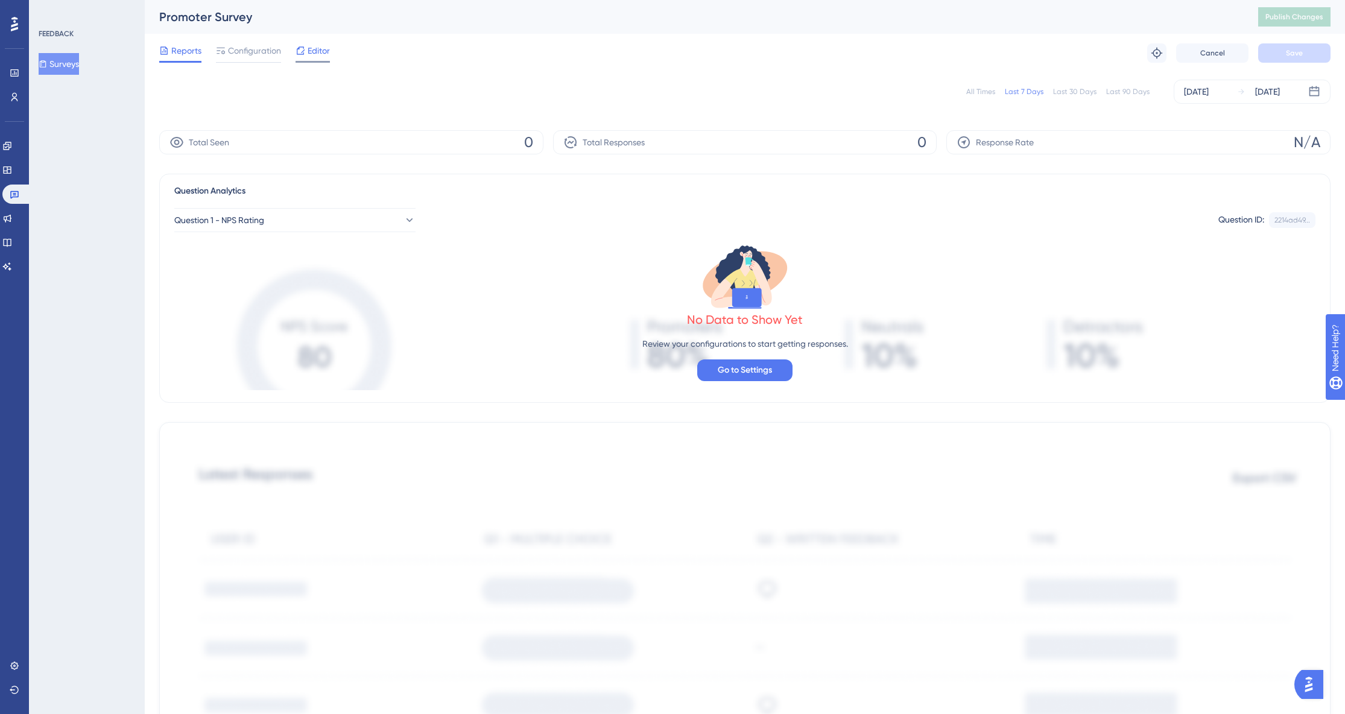
click at [313, 52] on span "Editor" at bounding box center [319, 50] width 22 height 14
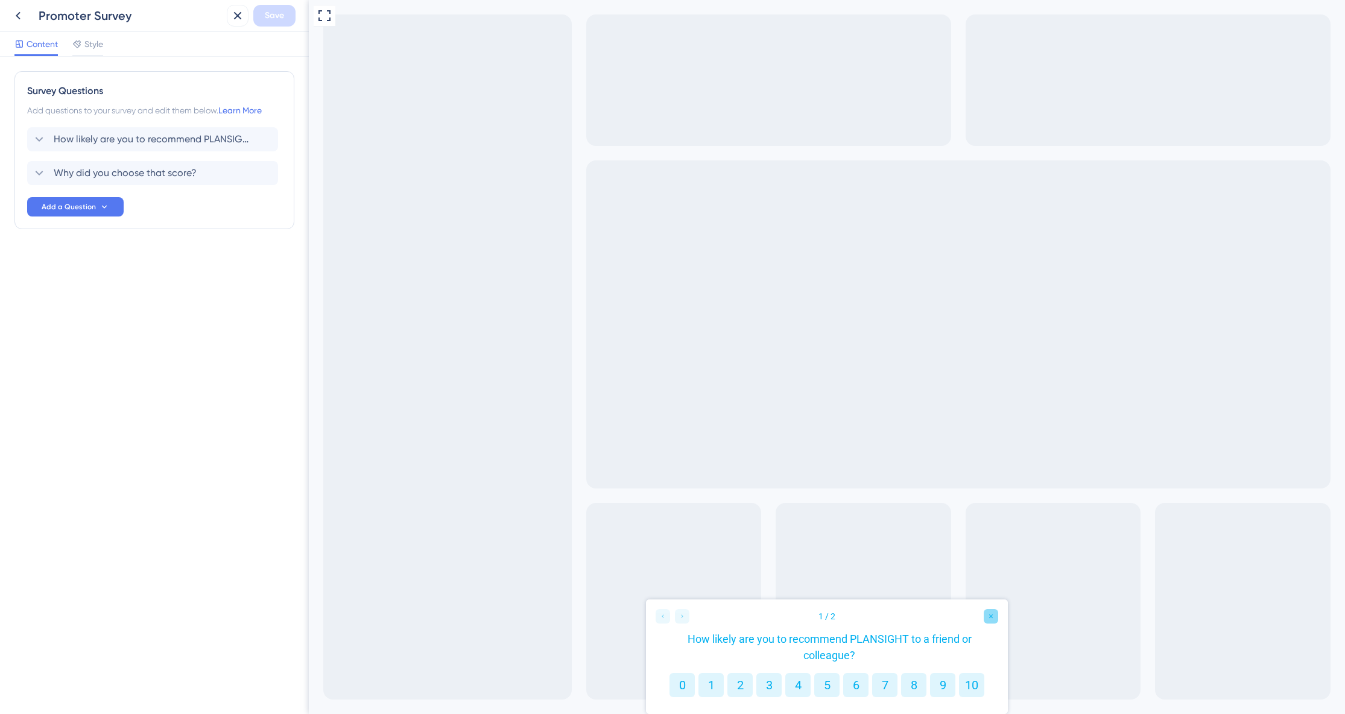
click at [989, 622] on div "Close survey" at bounding box center [991, 616] width 14 height 14
